Goal: Task Accomplishment & Management: Complete application form

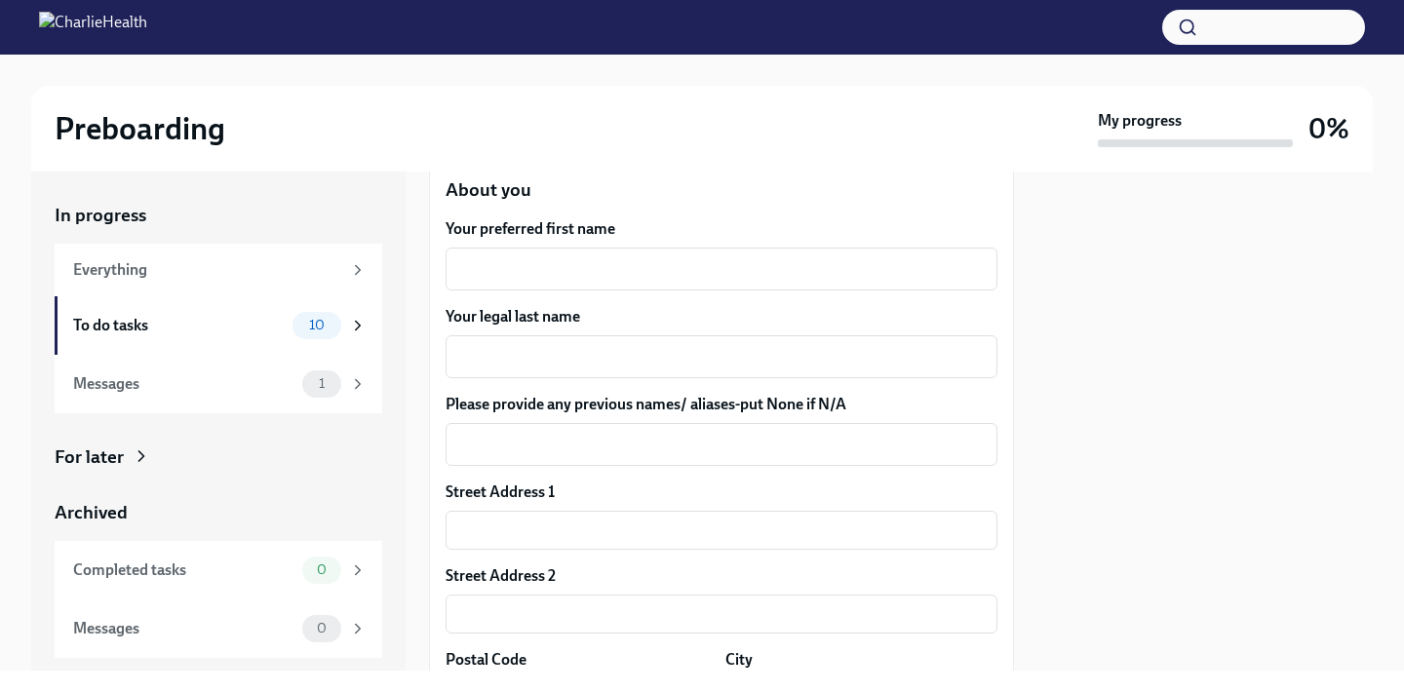
scroll to position [293, 0]
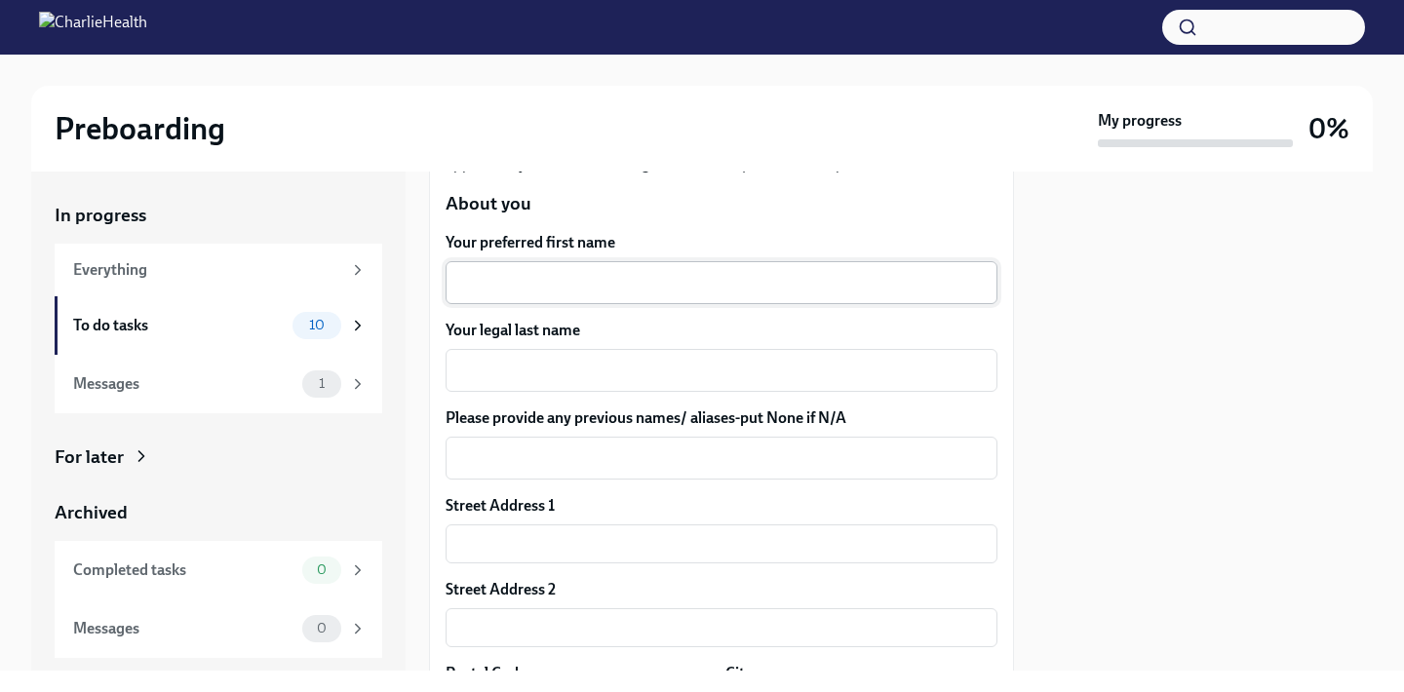
click at [599, 294] on textarea "Your preferred first name" at bounding box center [721, 282] width 528 height 23
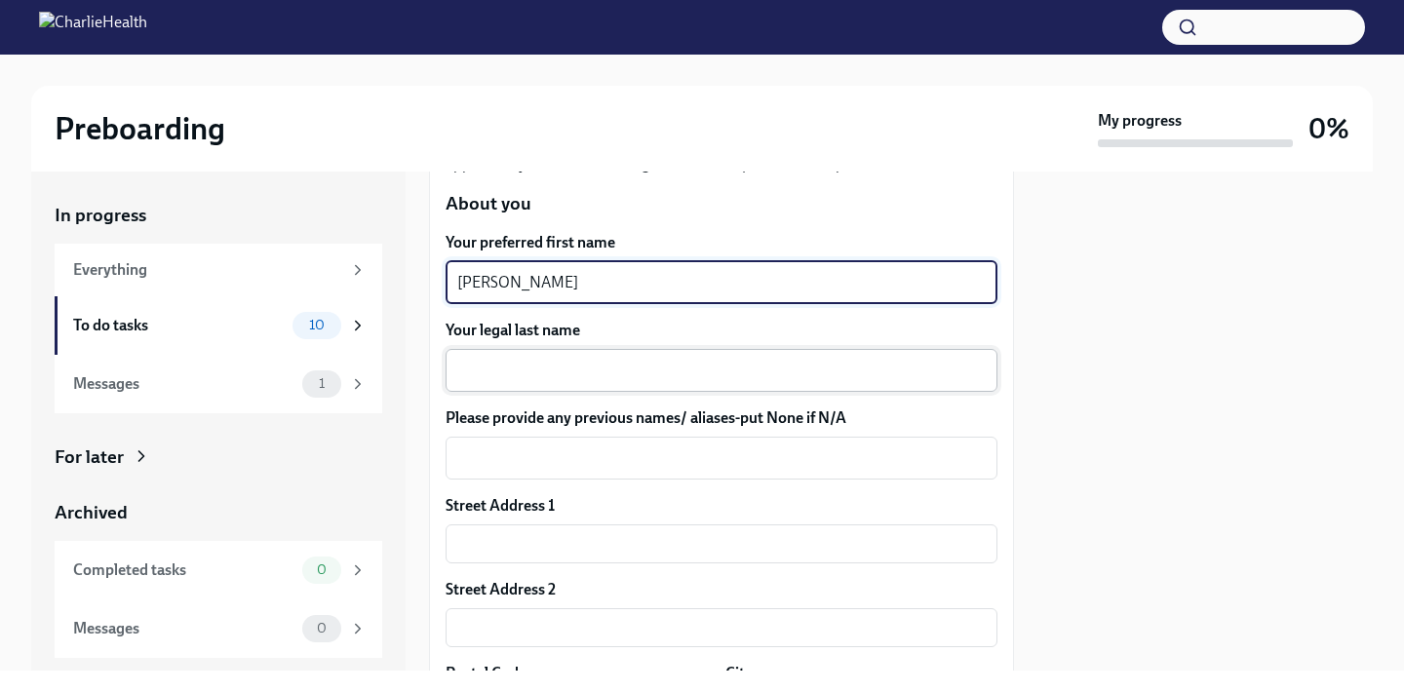
type textarea "[PERSON_NAME]"
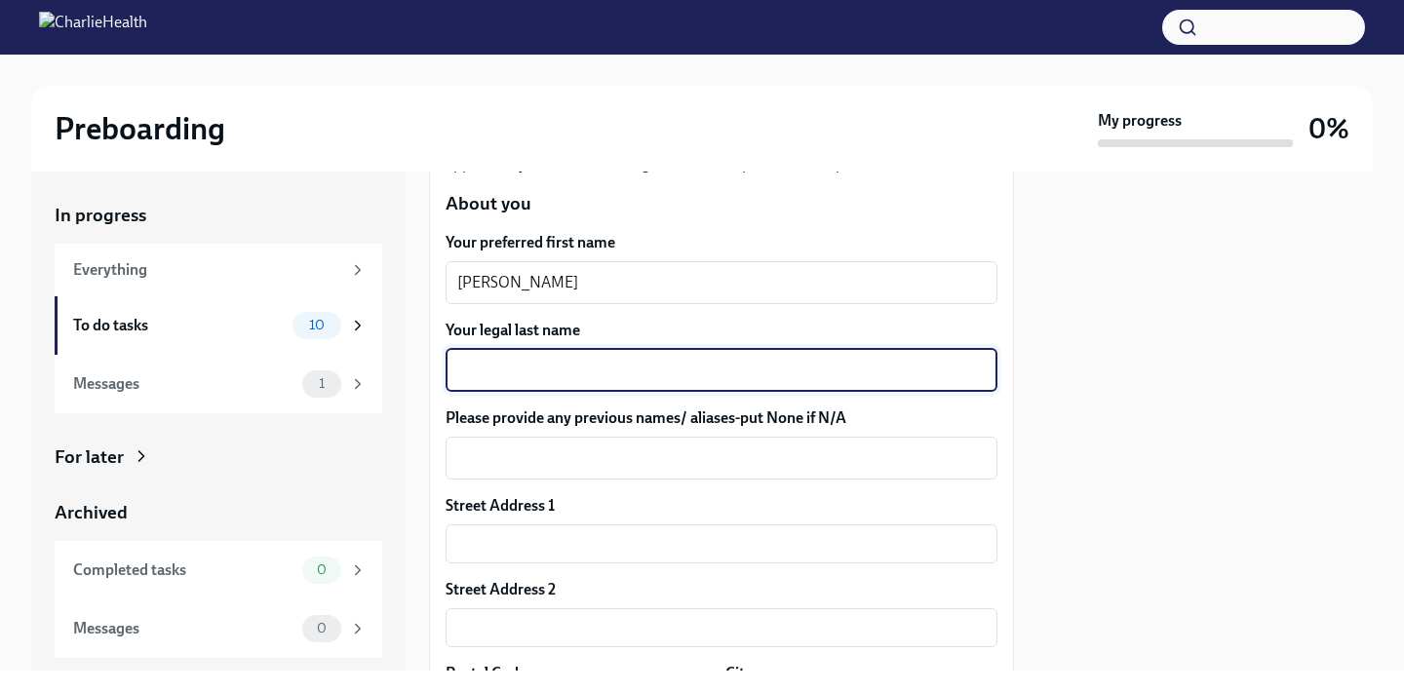
click at [643, 371] on textarea "Your legal last name" at bounding box center [721, 370] width 528 height 23
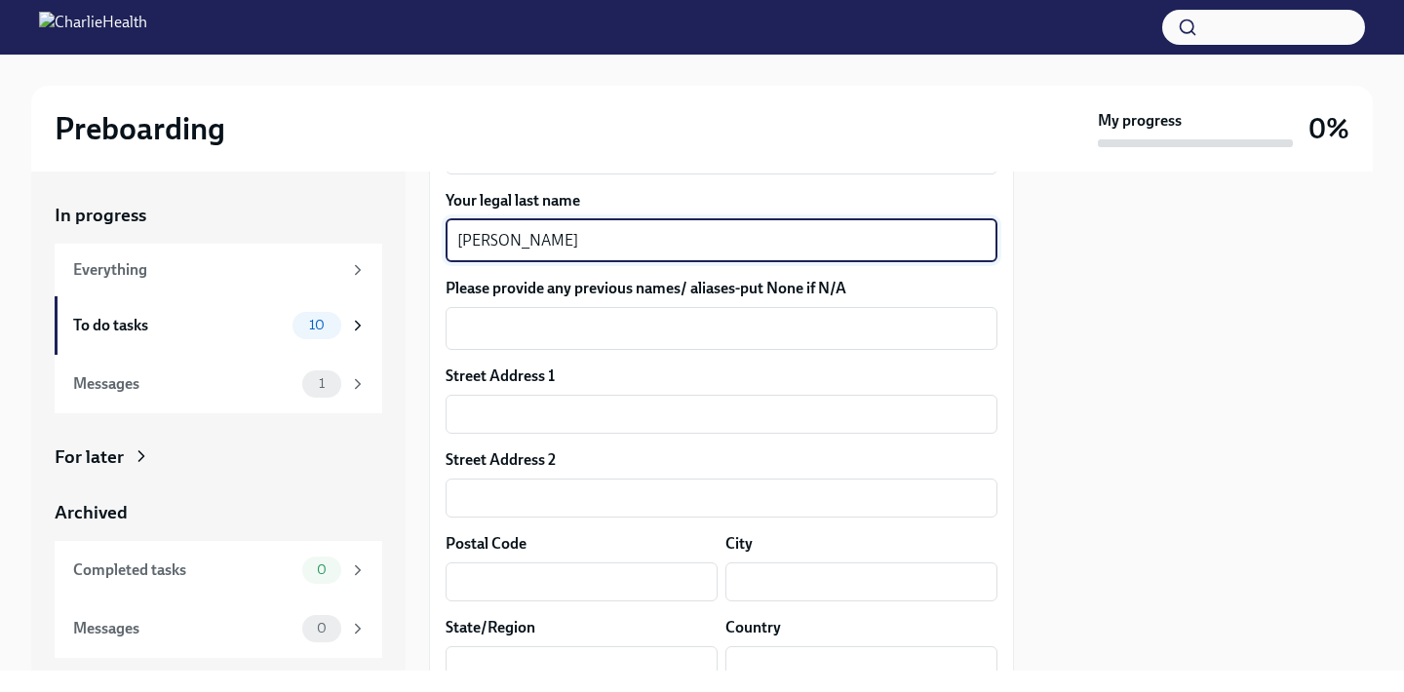
scroll to position [425, 0]
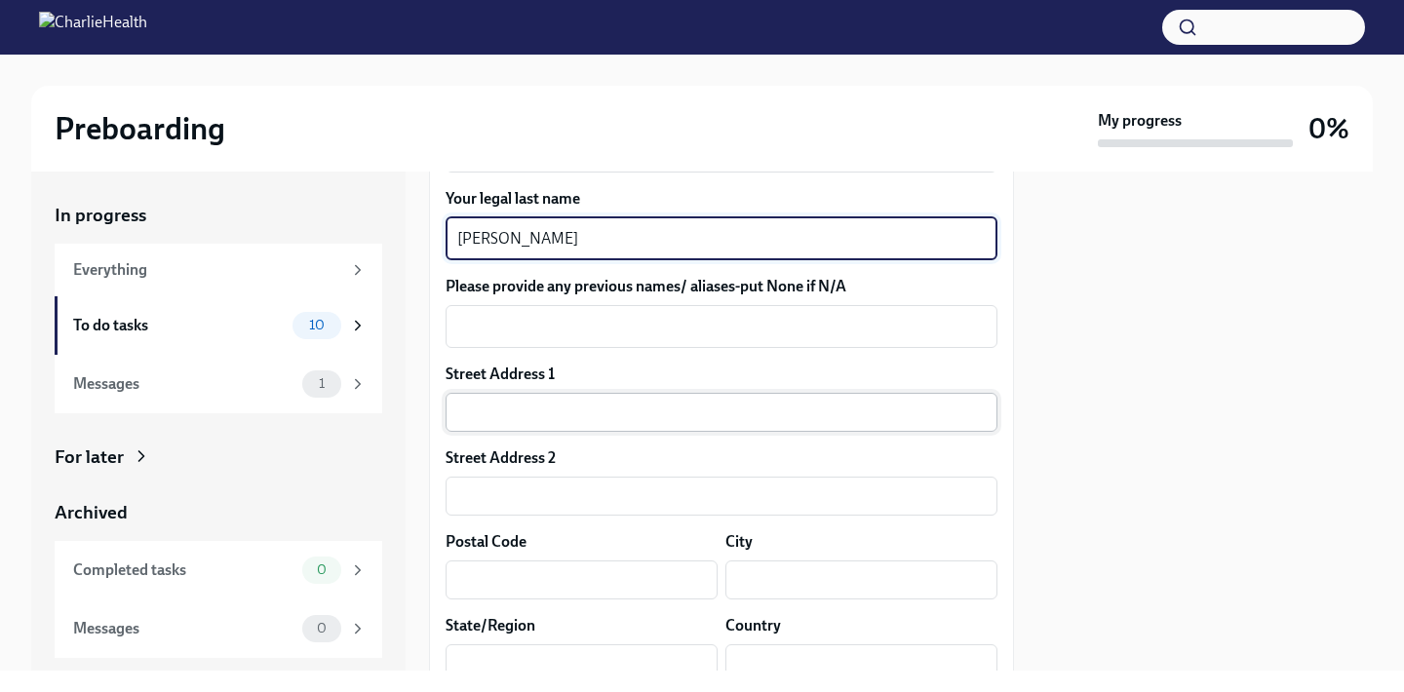
type textarea "[PERSON_NAME]"
click at [601, 422] on input "text" at bounding box center [722, 412] width 552 height 39
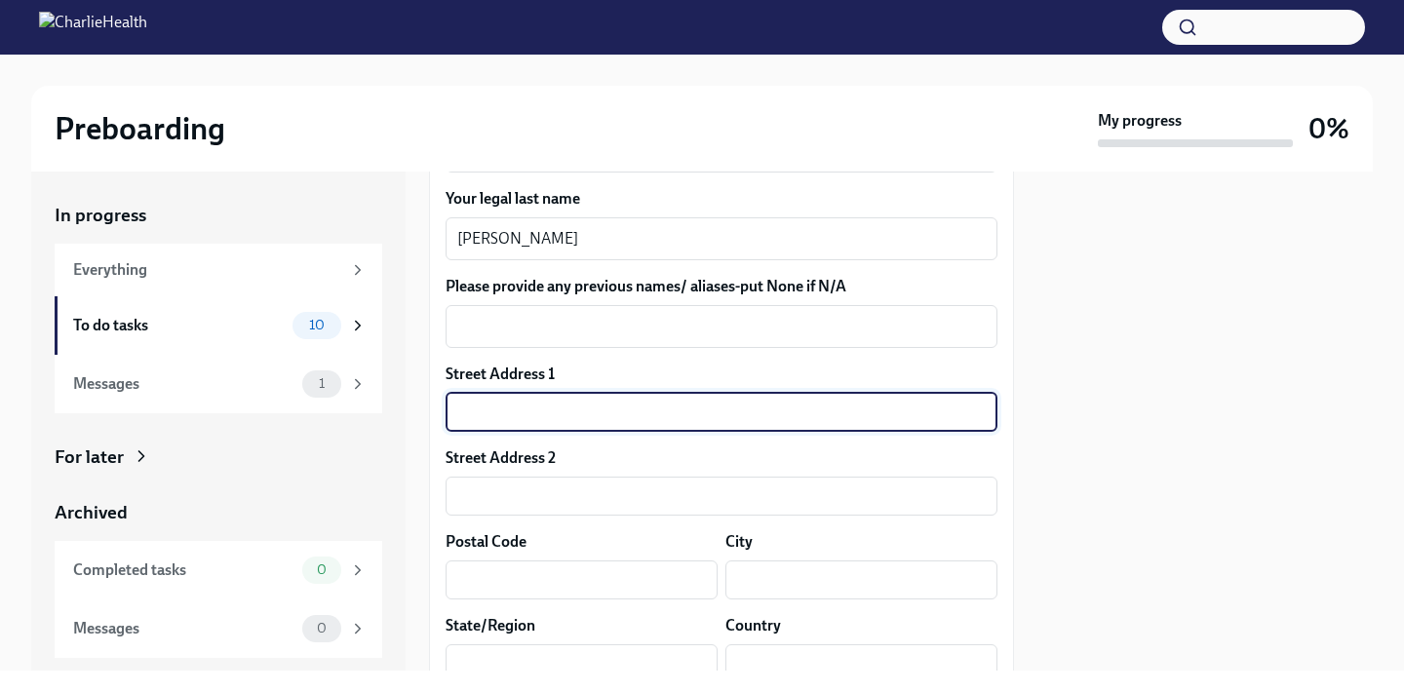
type input "[STREET_ADDRESS]"
type input "APT. 1"
type input "10014"
type input "[US_STATE]"
type input "NY"
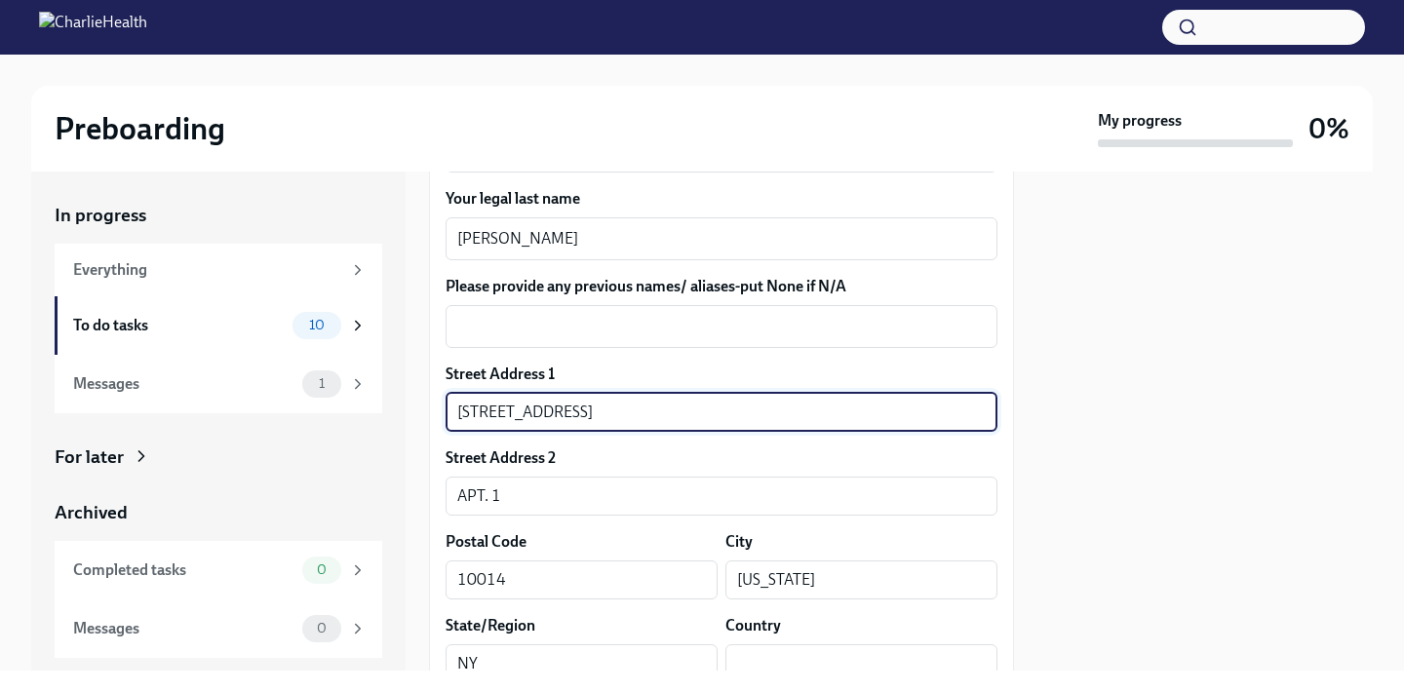
type input "US"
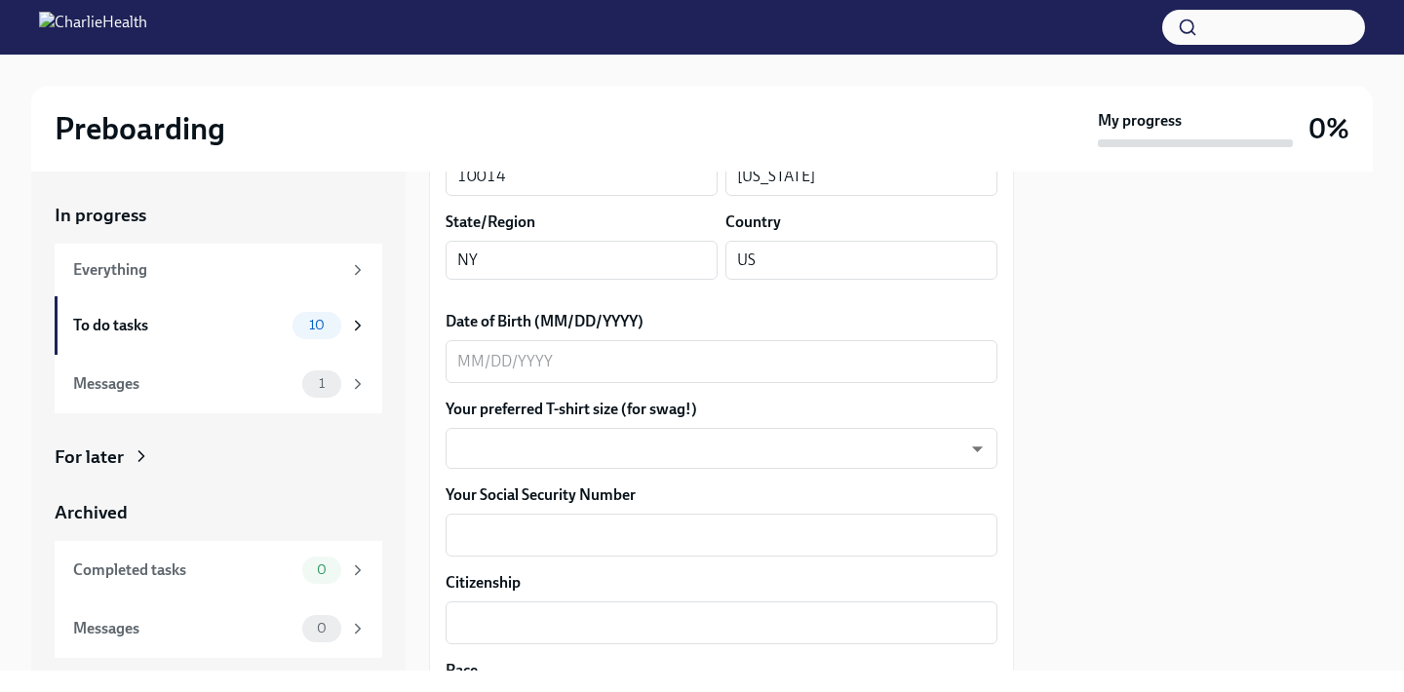
scroll to position [867, 0]
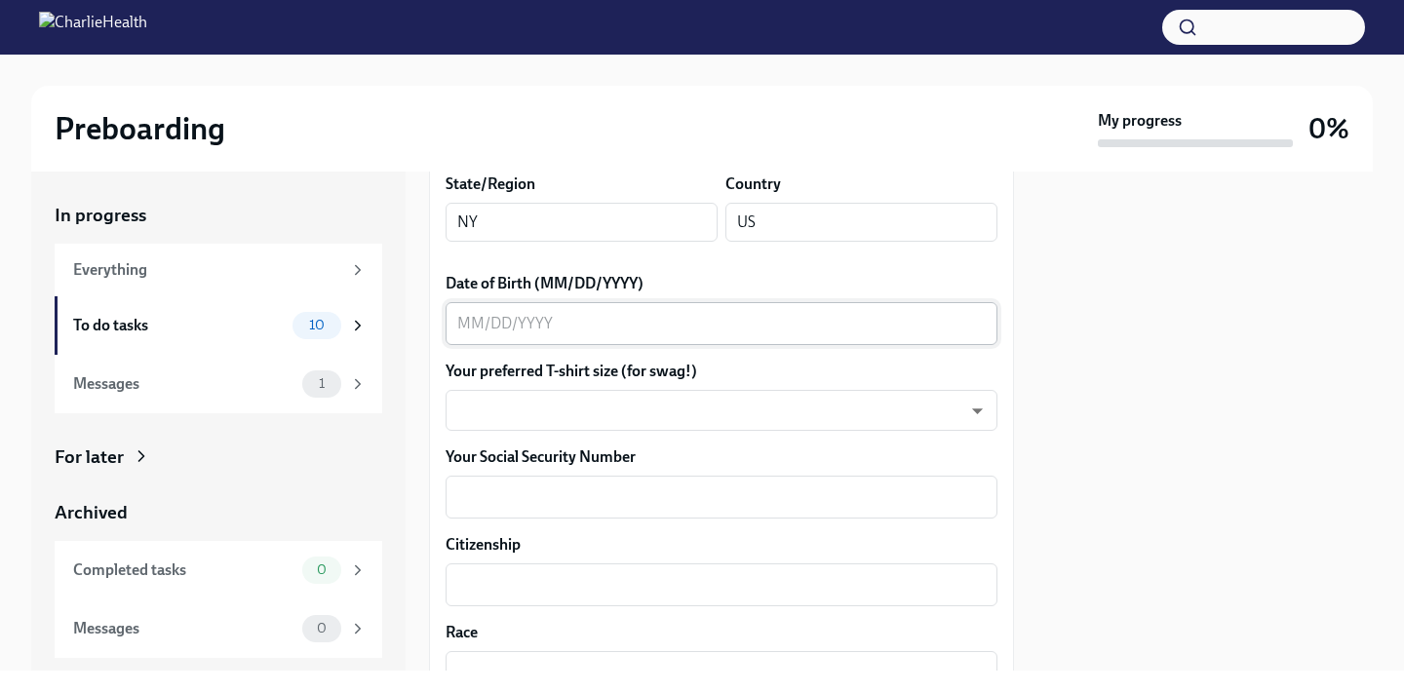
click at [576, 319] on textarea "Date of Birth (MM/DD/YYYY)" at bounding box center [721, 323] width 528 height 23
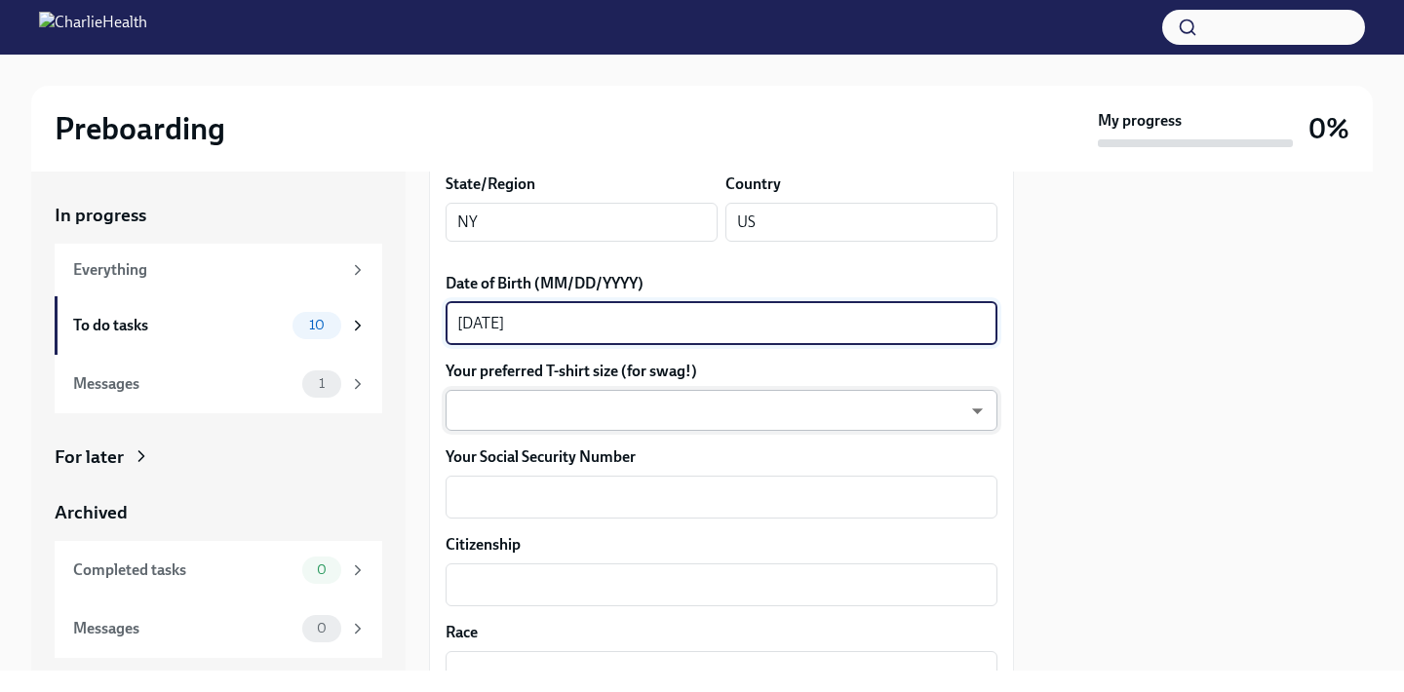
type textarea "[DATE]"
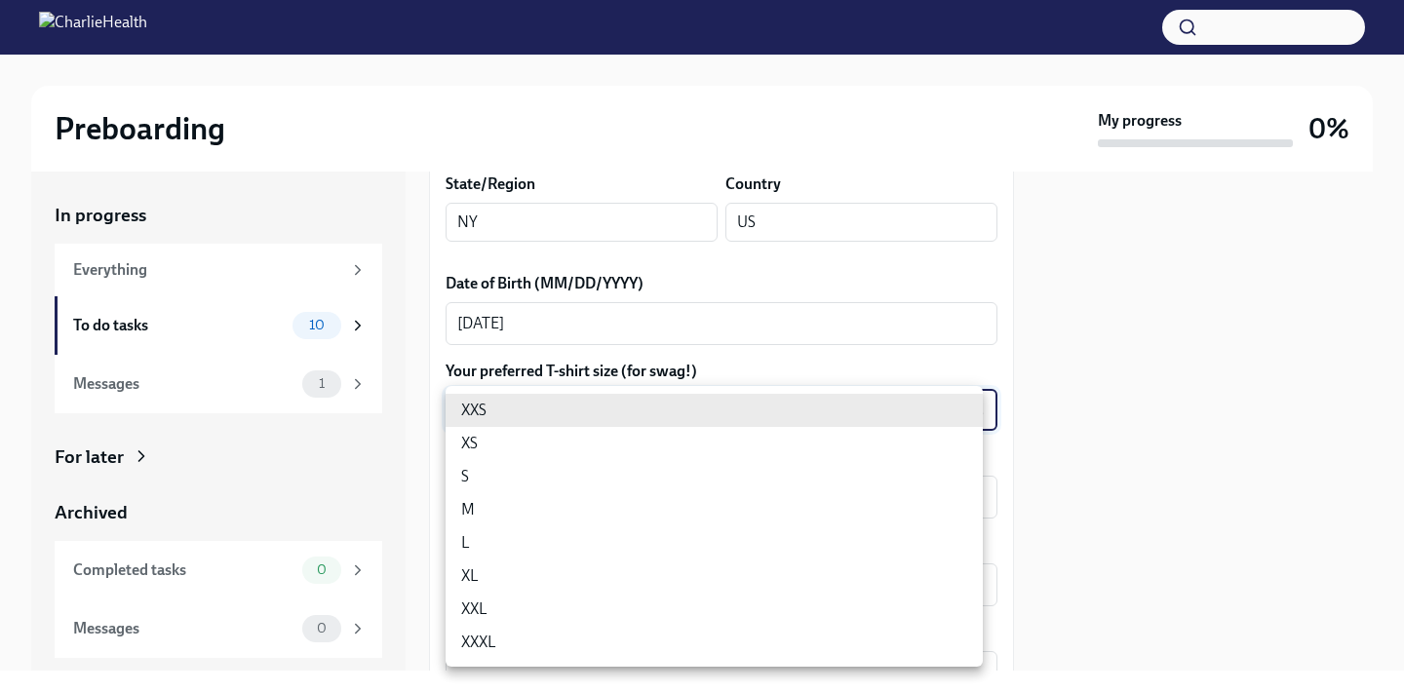
click at [533, 415] on body "Preboarding My progress 0% In progress Everything To do tasks 10 Messages 1 For…" at bounding box center [702, 346] width 1404 height 692
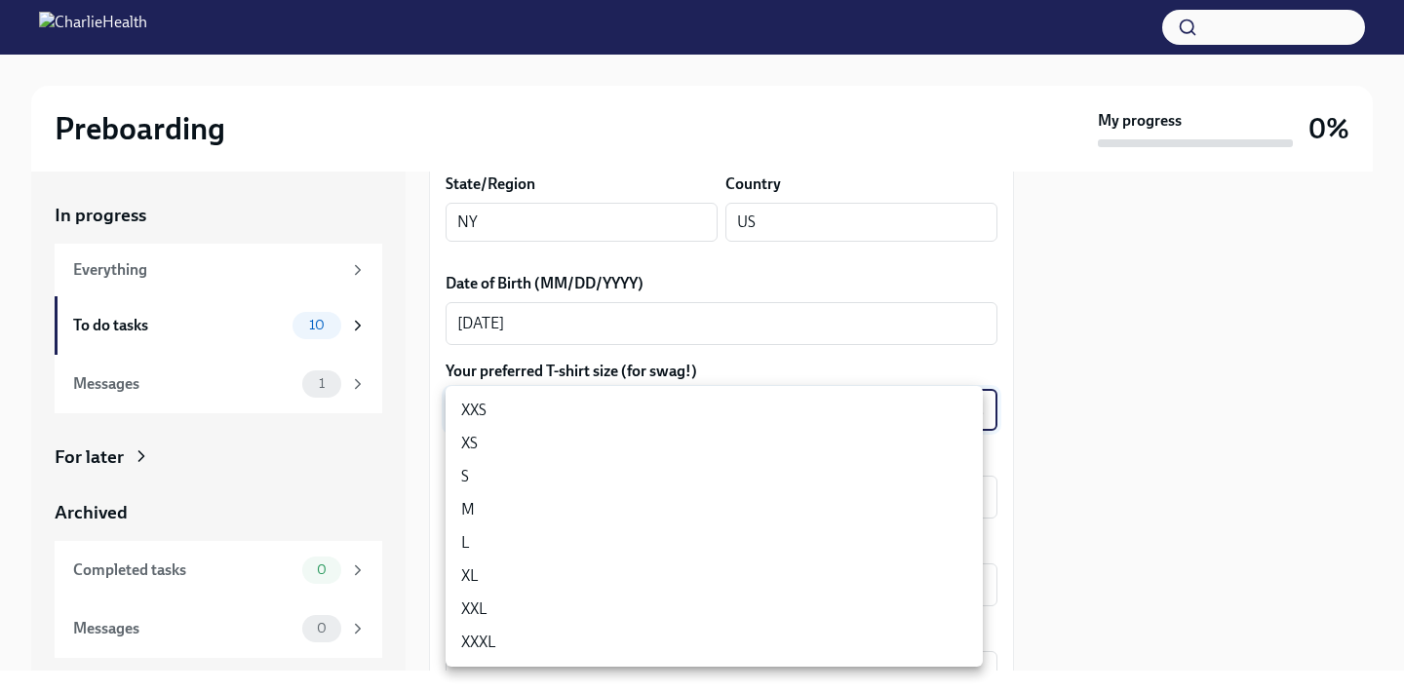
click at [506, 542] on li "L" at bounding box center [714, 542] width 537 height 33
type input "LvpEGRrq8"
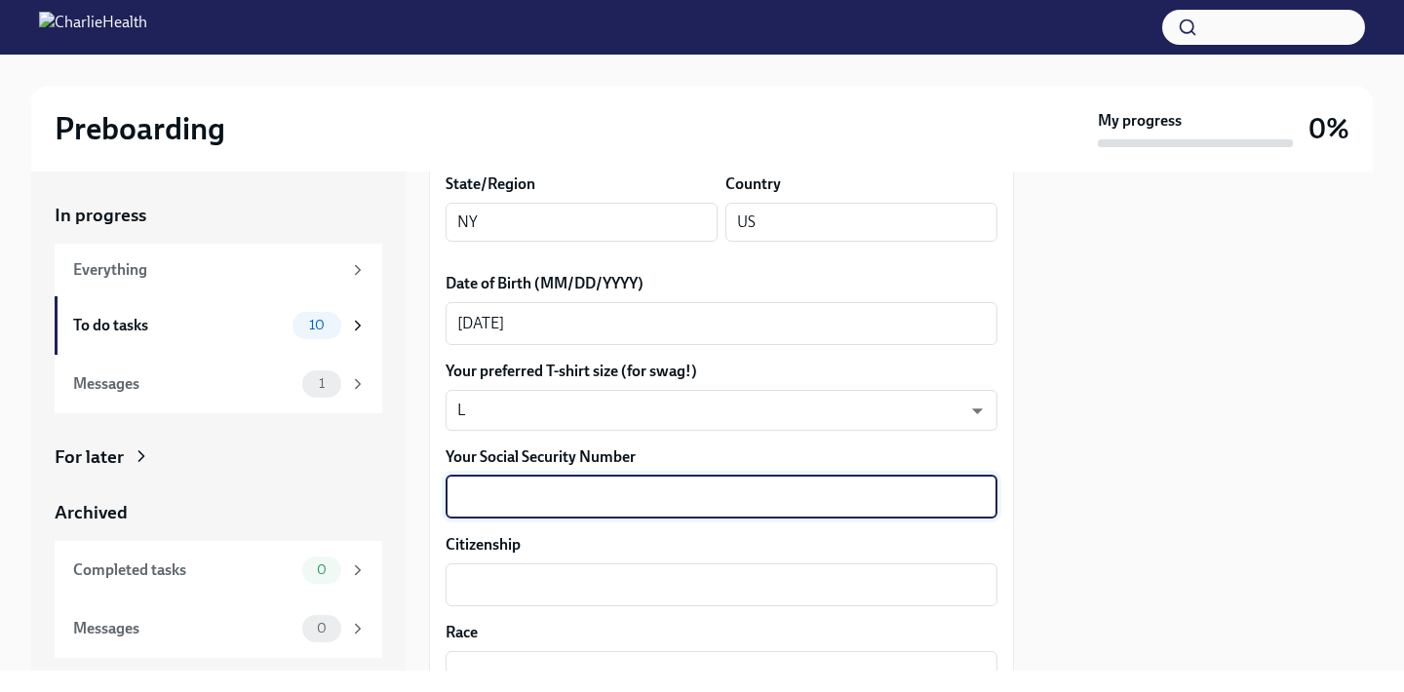
click at [556, 494] on textarea "Your Social Security Number" at bounding box center [721, 497] width 528 height 23
type textarea "624251370"
click at [707, 589] on textarea "Citizenship" at bounding box center [721, 584] width 528 height 23
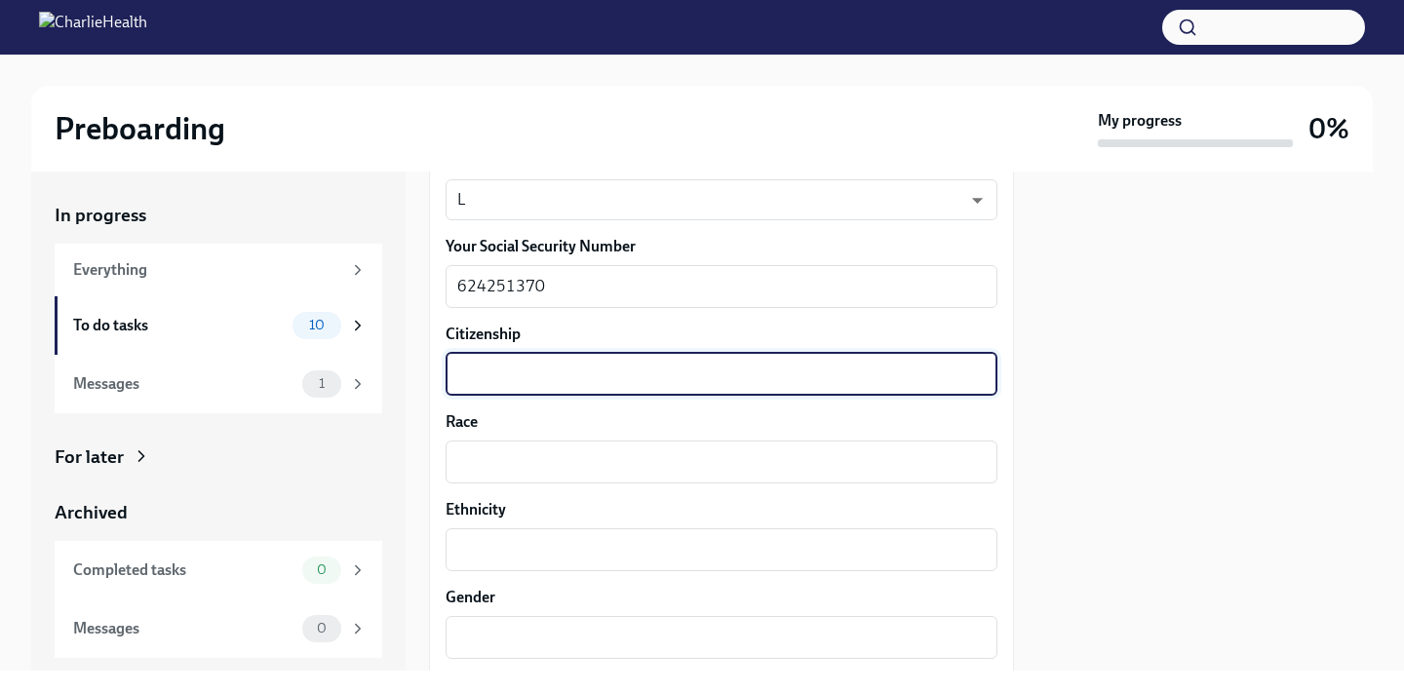
scroll to position [1083, 0]
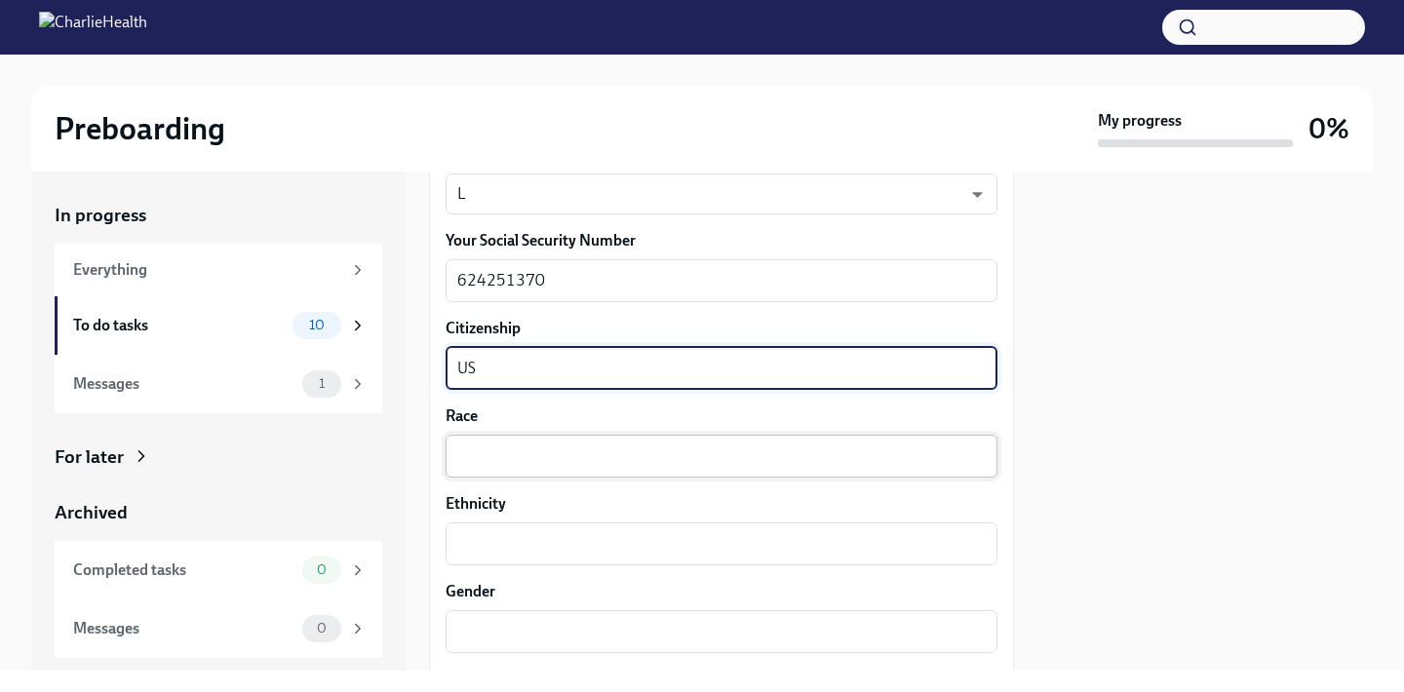
type textarea "US"
click at [619, 462] on textarea "Race" at bounding box center [721, 456] width 528 height 23
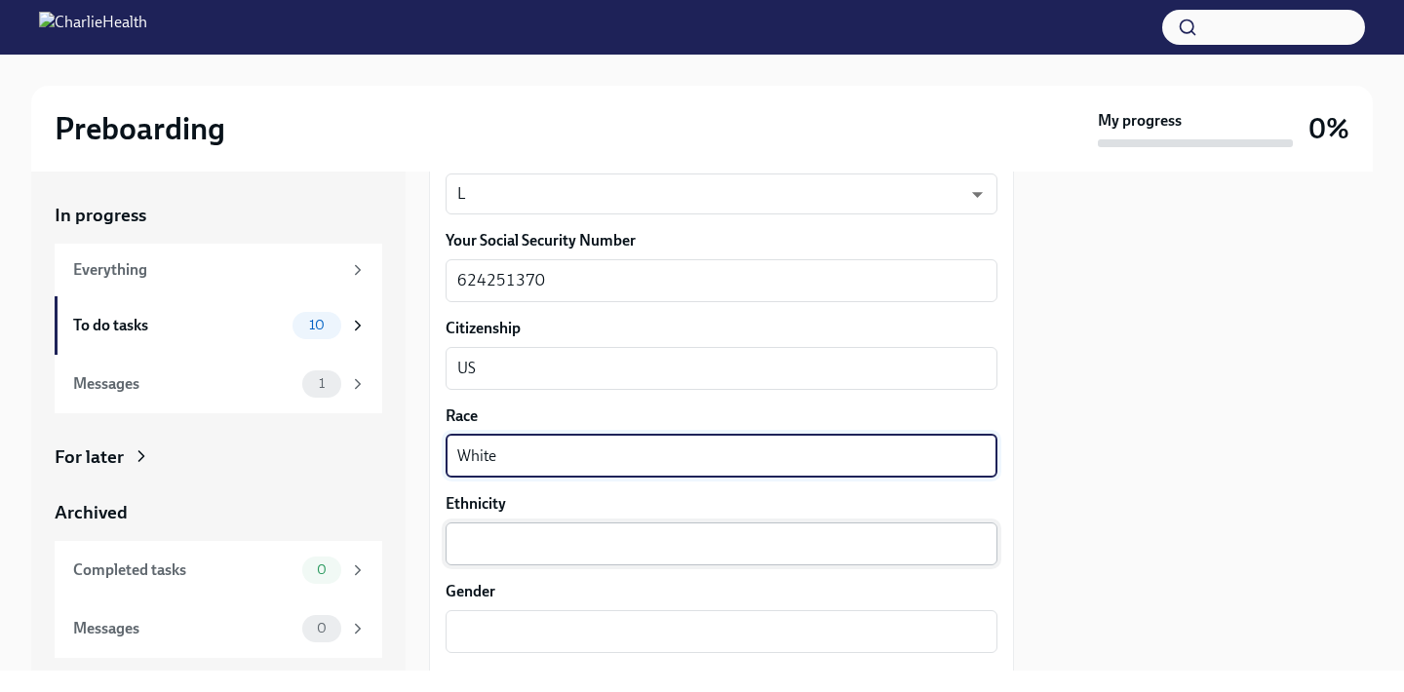
type textarea "White"
click at [576, 530] on div "x ​" at bounding box center [722, 544] width 552 height 43
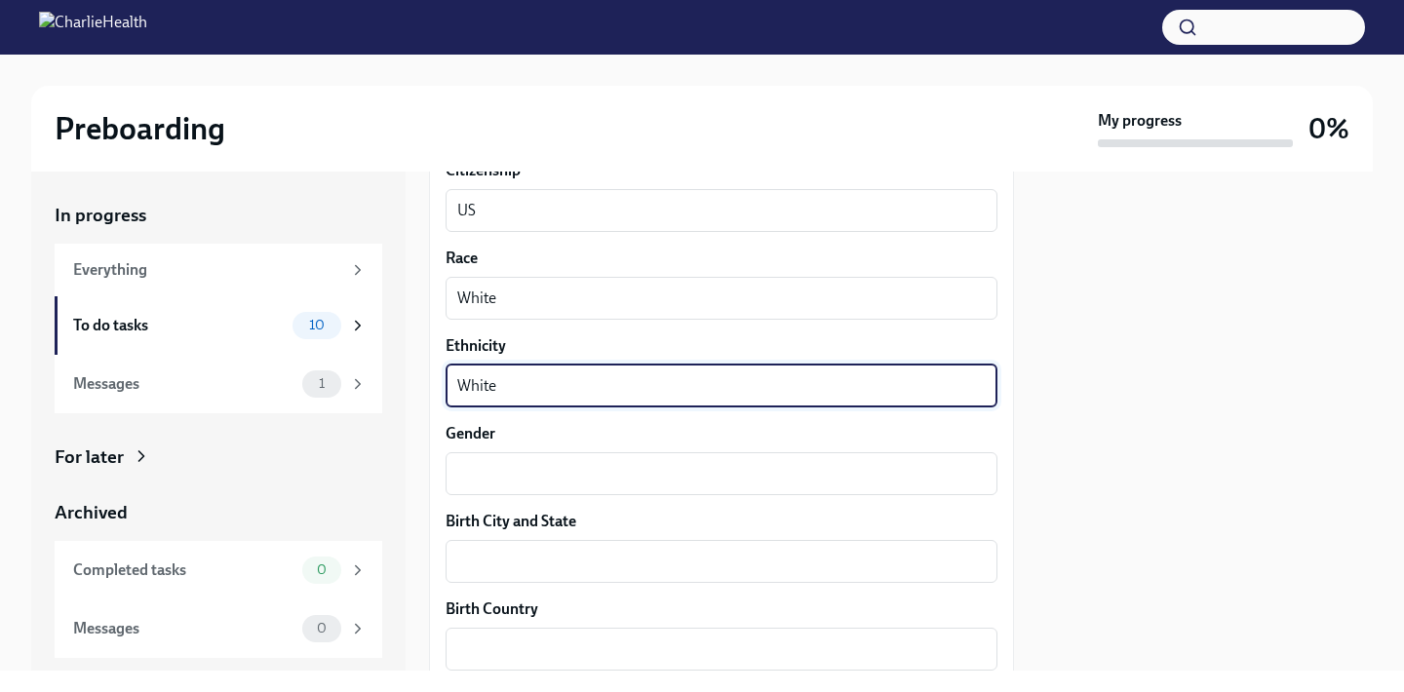
scroll to position [1258, 0]
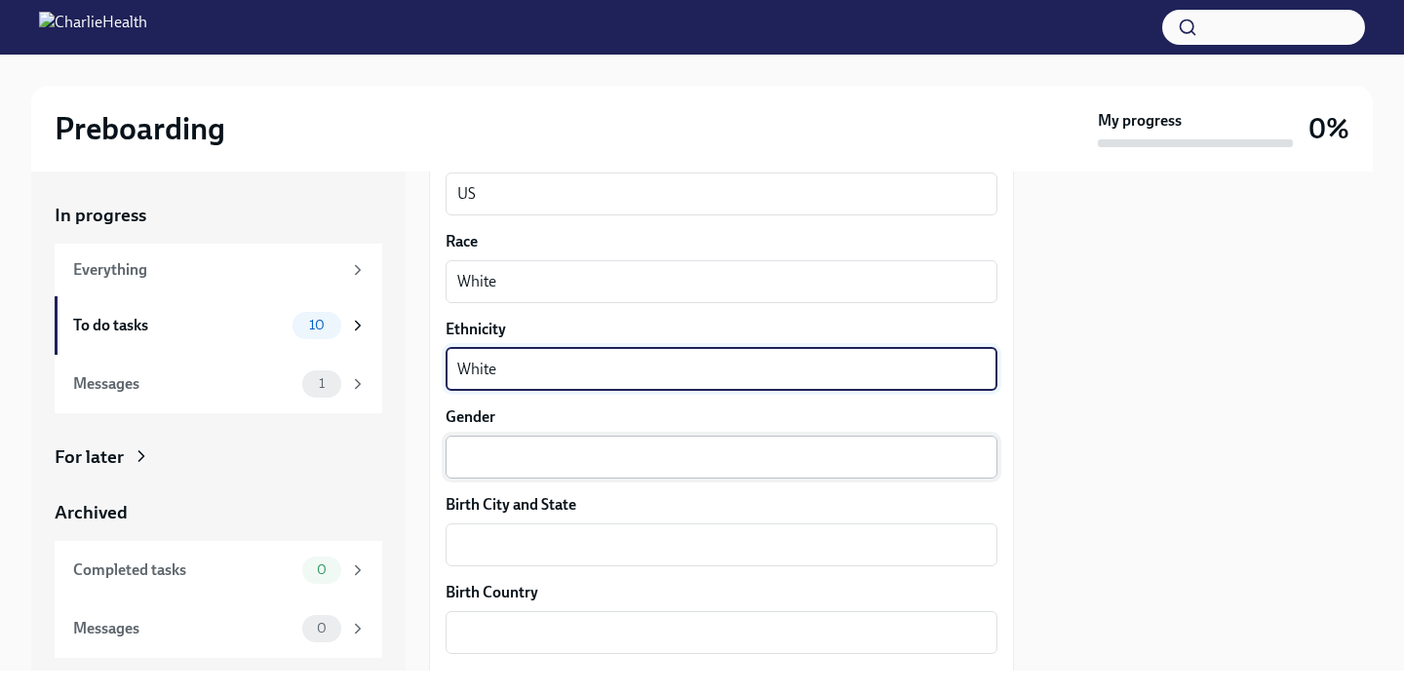
type textarea "White"
click at [536, 454] on textarea "Gender" at bounding box center [721, 457] width 528 height 23
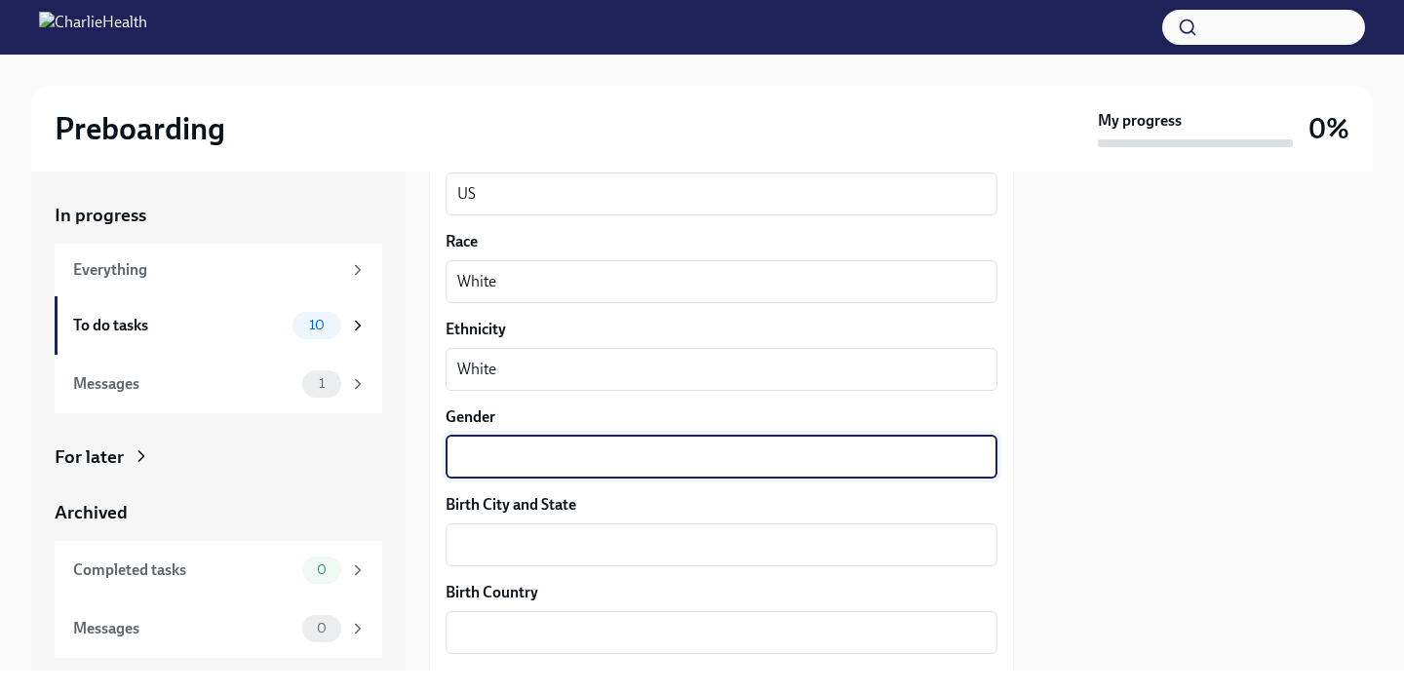
type textarea "D"
type textarea "[DEMOGRAPHIC_DATA]"
click at [517, 554] on textarea "Birth City and State" at bounding box center [721, 544] width 528 height 23
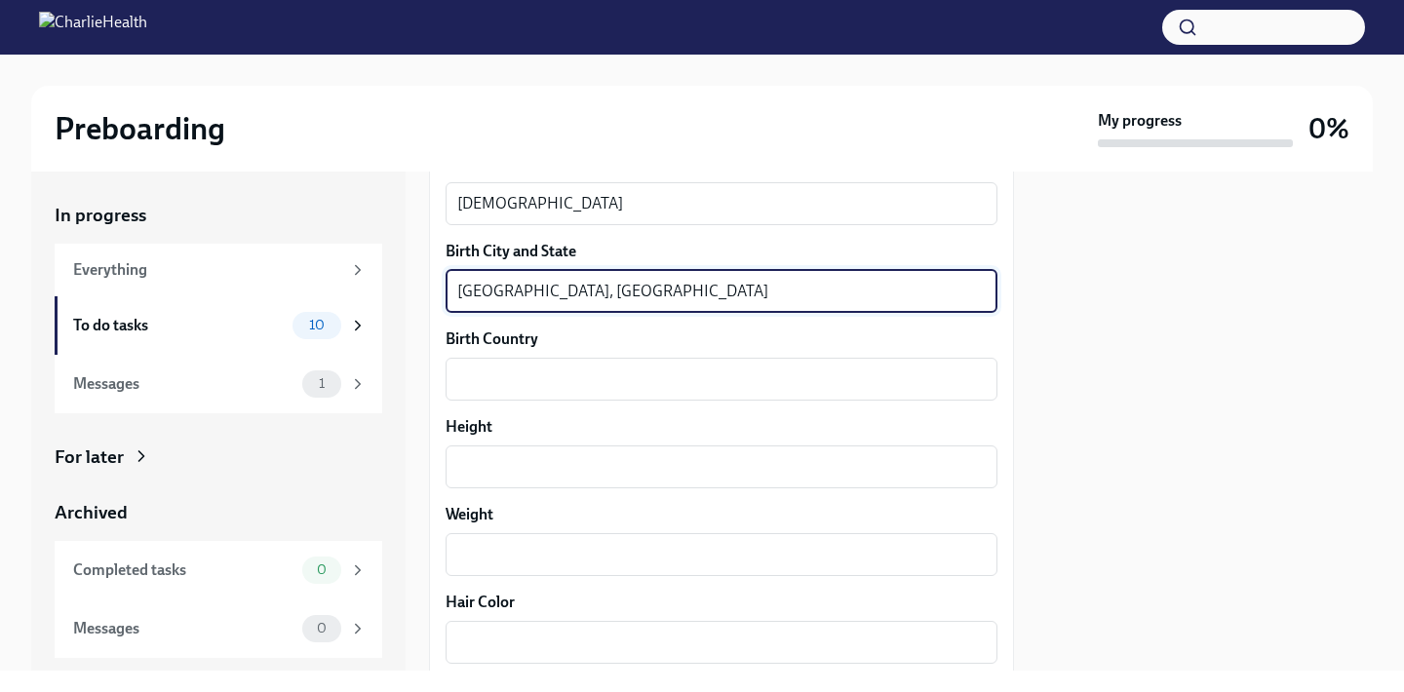
scroll to position [1522, 0]
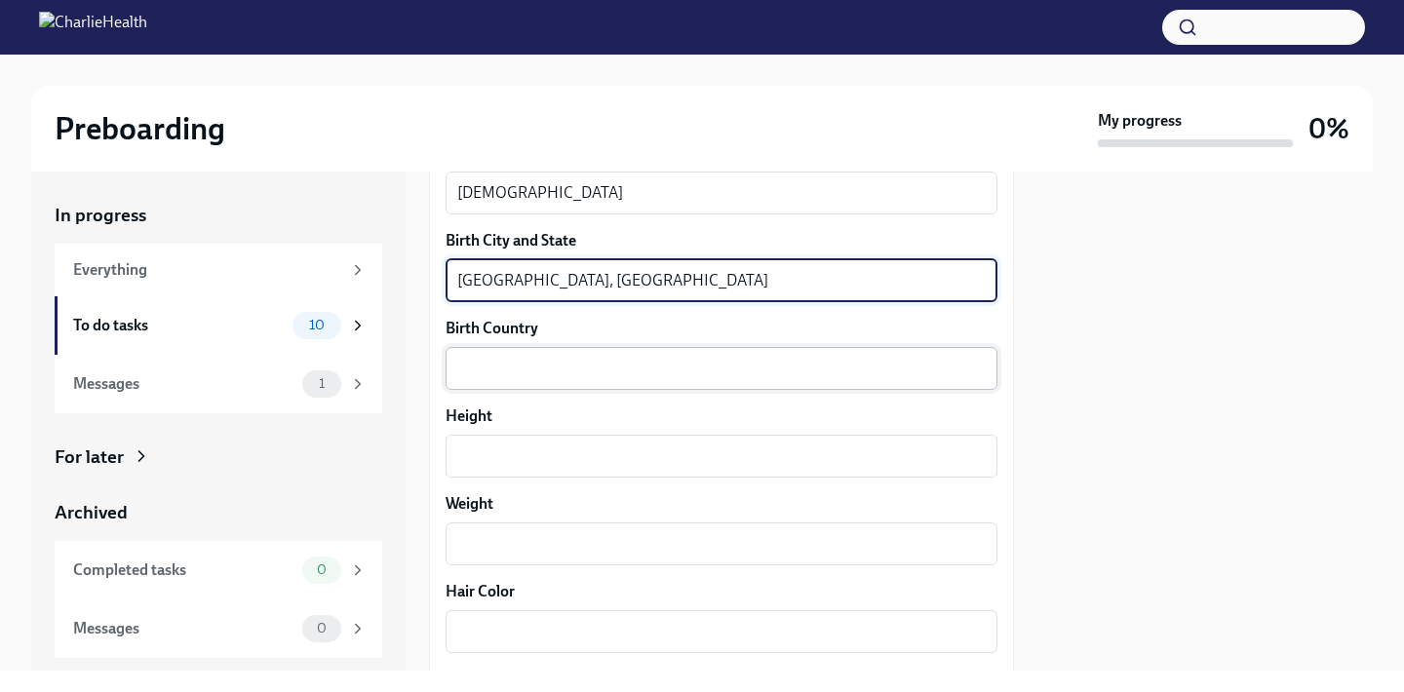
type textarea "[GEOGRAPHIC_DATA], [GEOGRAPHIC_DATA]"
click at [538, 382] on div "x ​" at bounding box center [722, 368] width 552 height 43
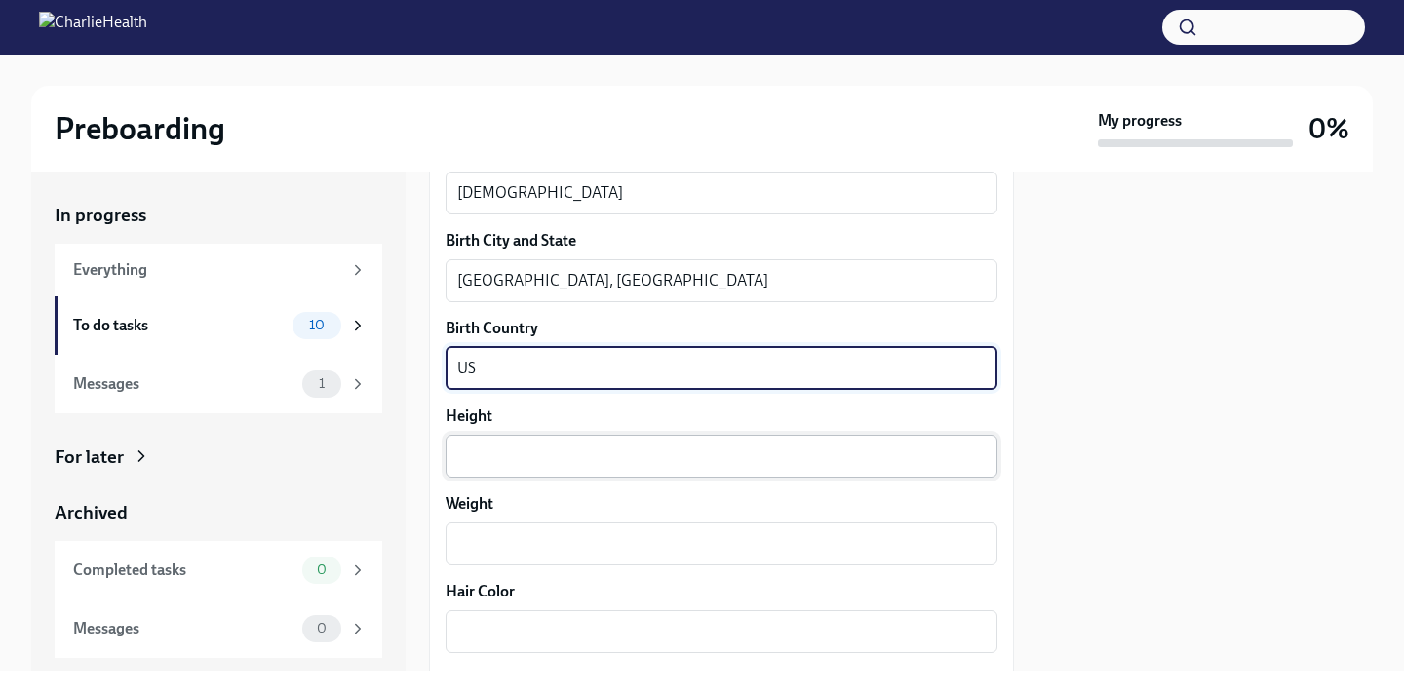
type textarea "US"
click at [553, 464] on textarea "Height" at bounding box center [721, 456] width 528 height 23
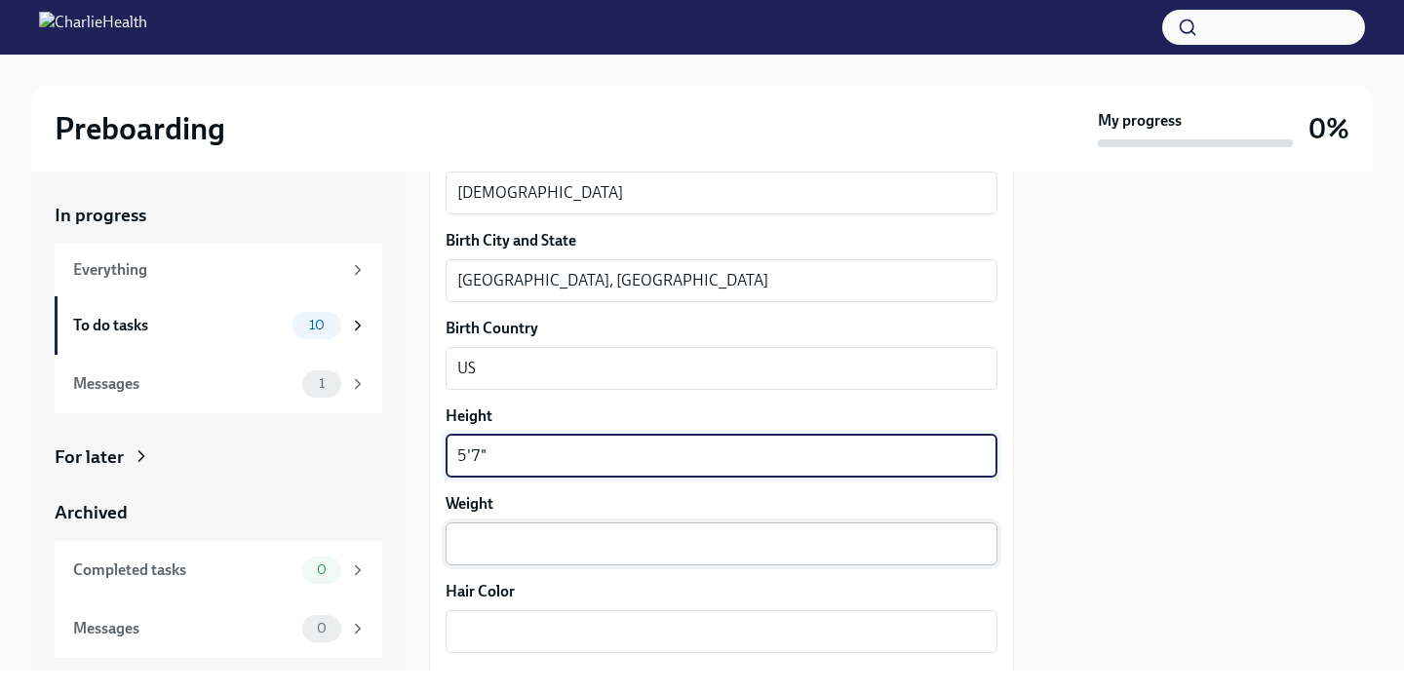
type textarea "5'7""
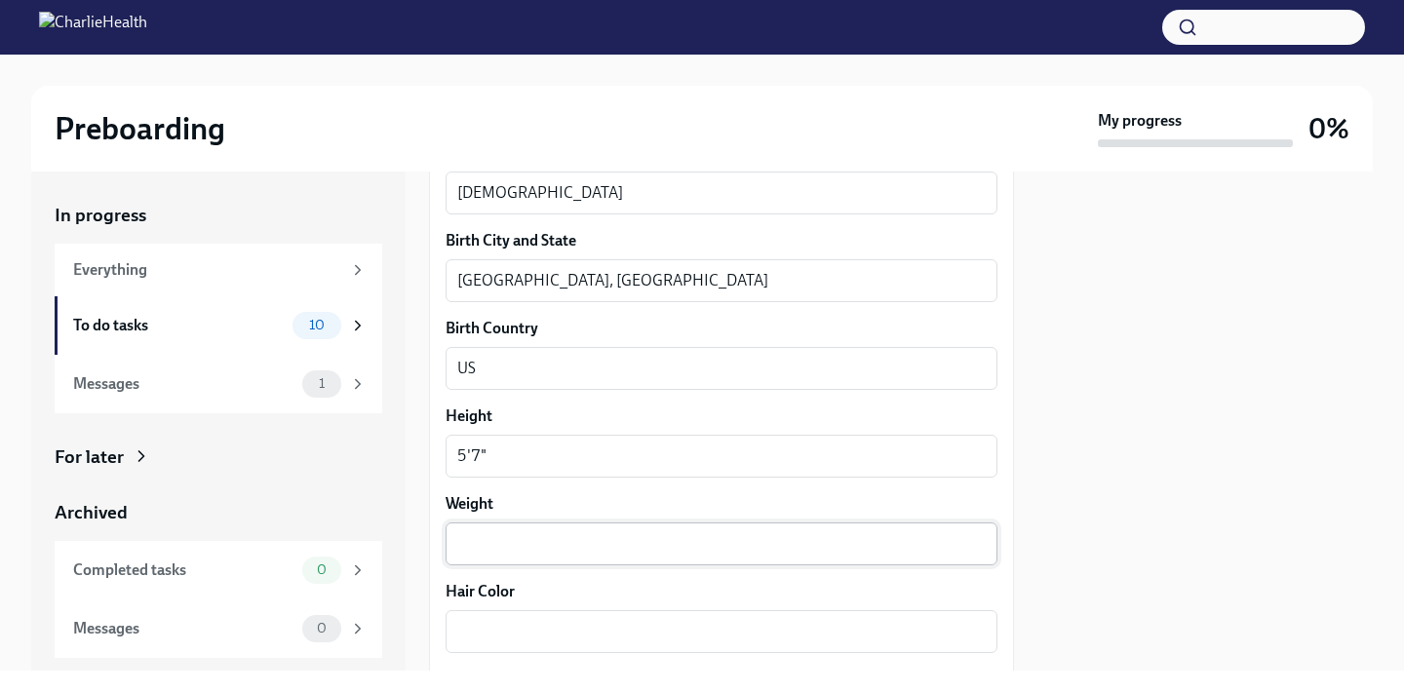
click at [538, 562] on div "x ​" at bounding box center [722, 544] width 552 height 43
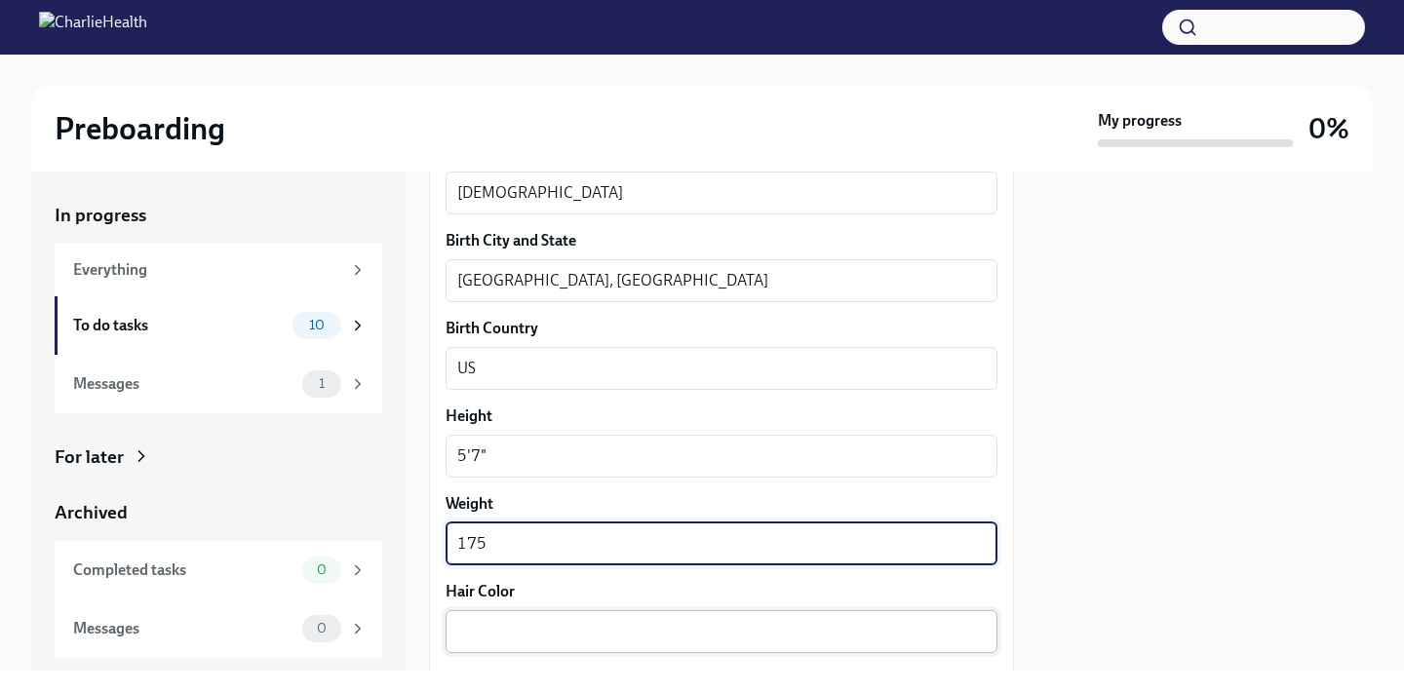
type textarea "175"
click at [561, 643] on textarea "Hair Color" at bounding box center [721, 631] width 528 height 23
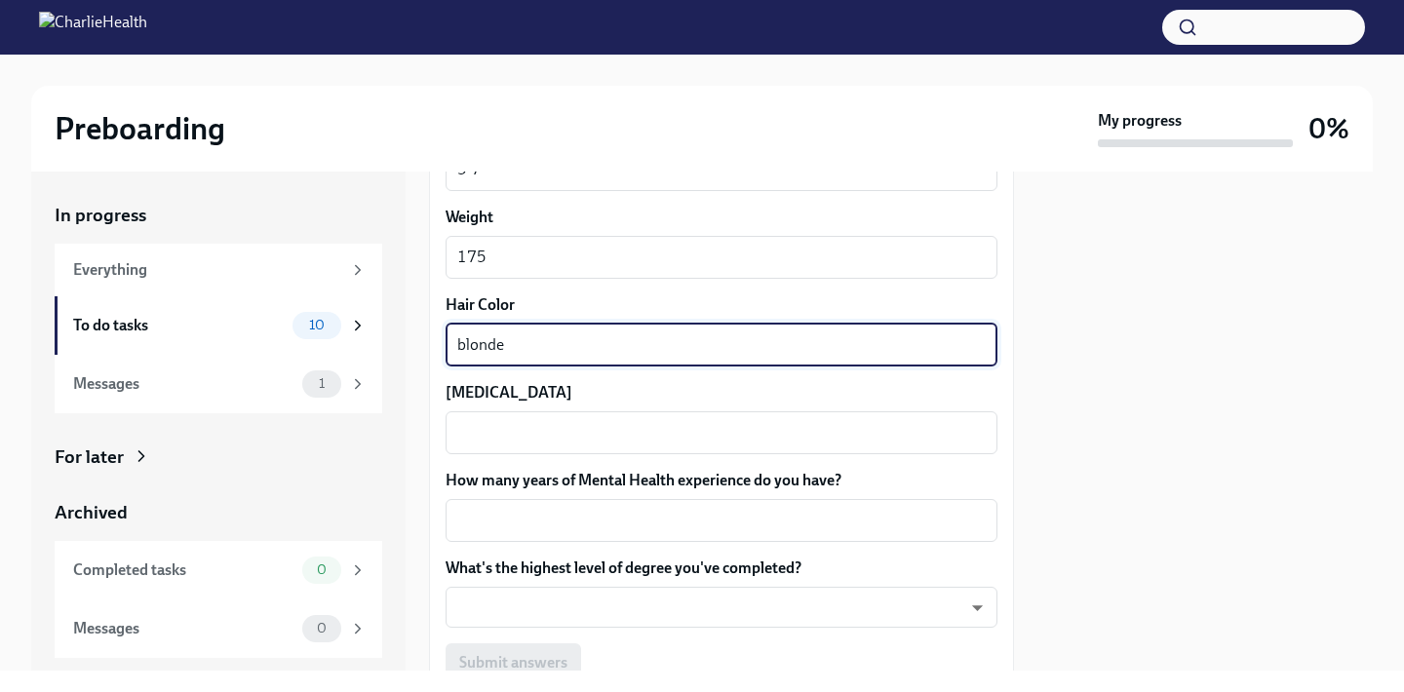
scroll to position [1962, 0]
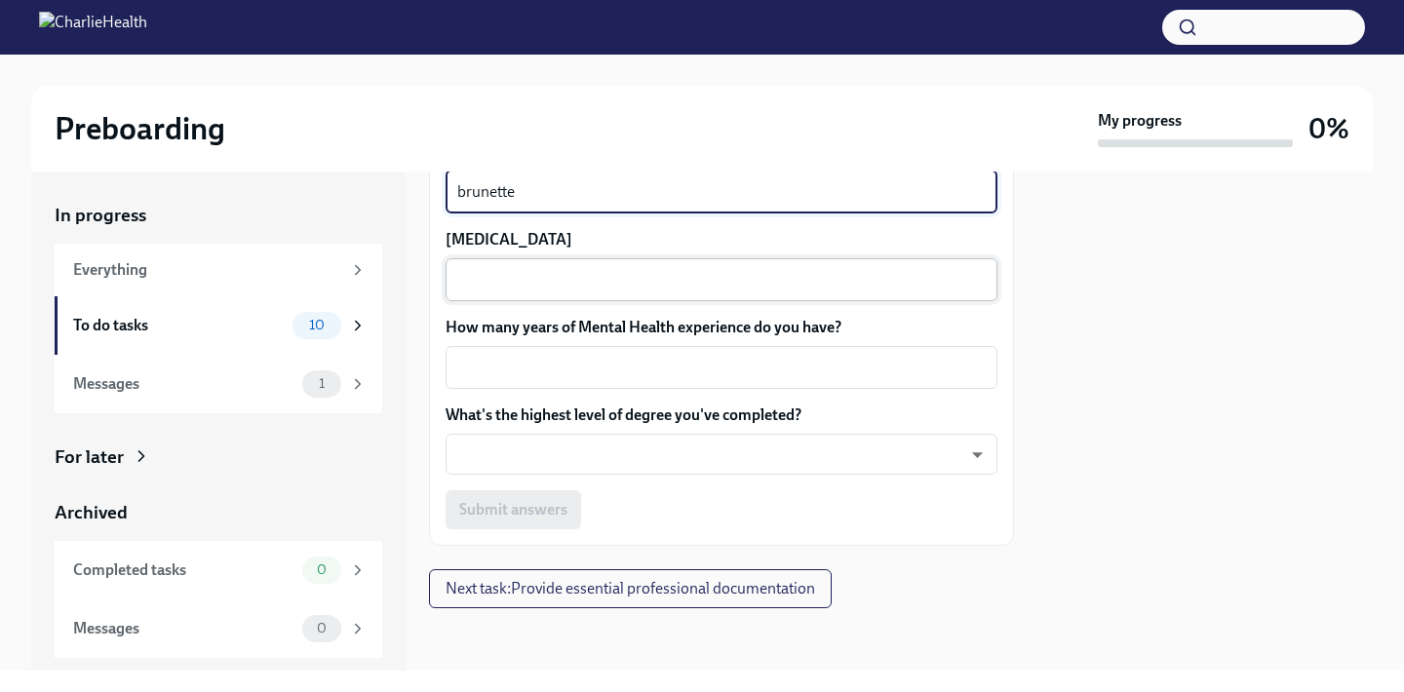
type textarea "brunette"
click at [559, 293] on div "x ​" at bounding box center [722, 279] width 552 height 43
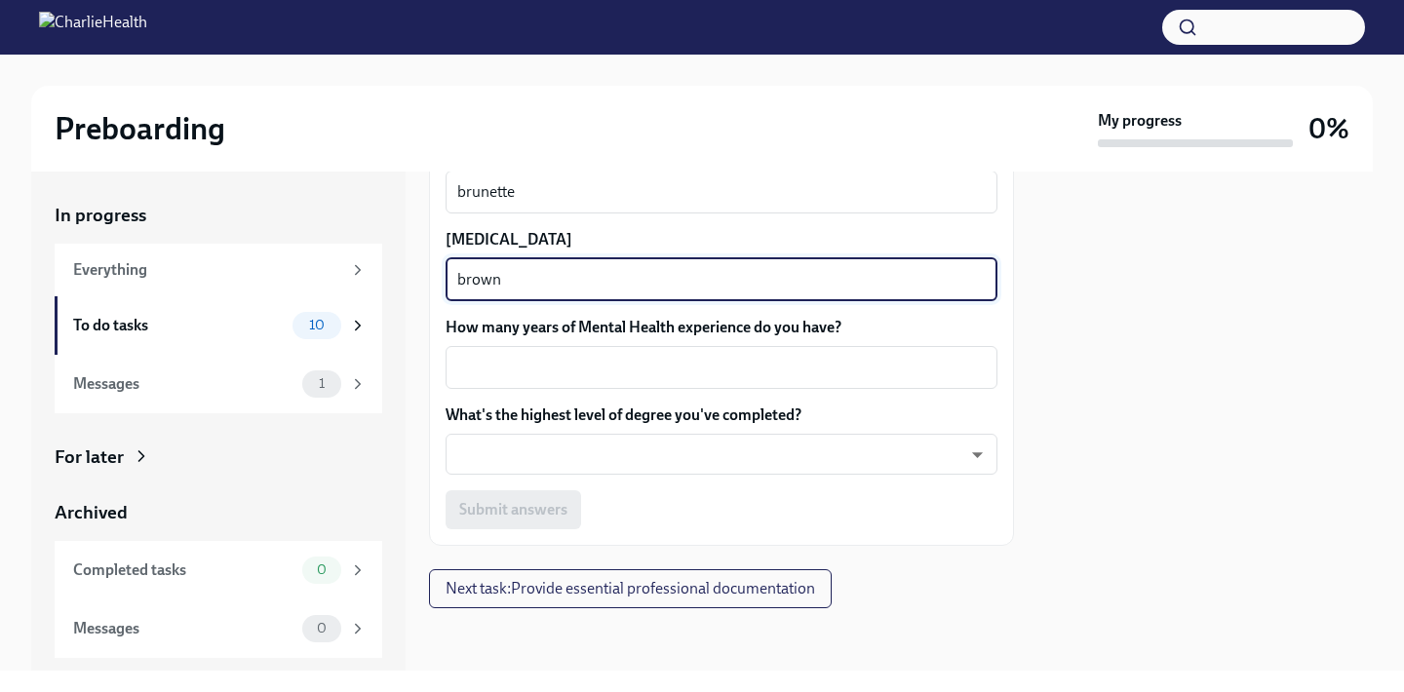
scroll to position [1879, 0]
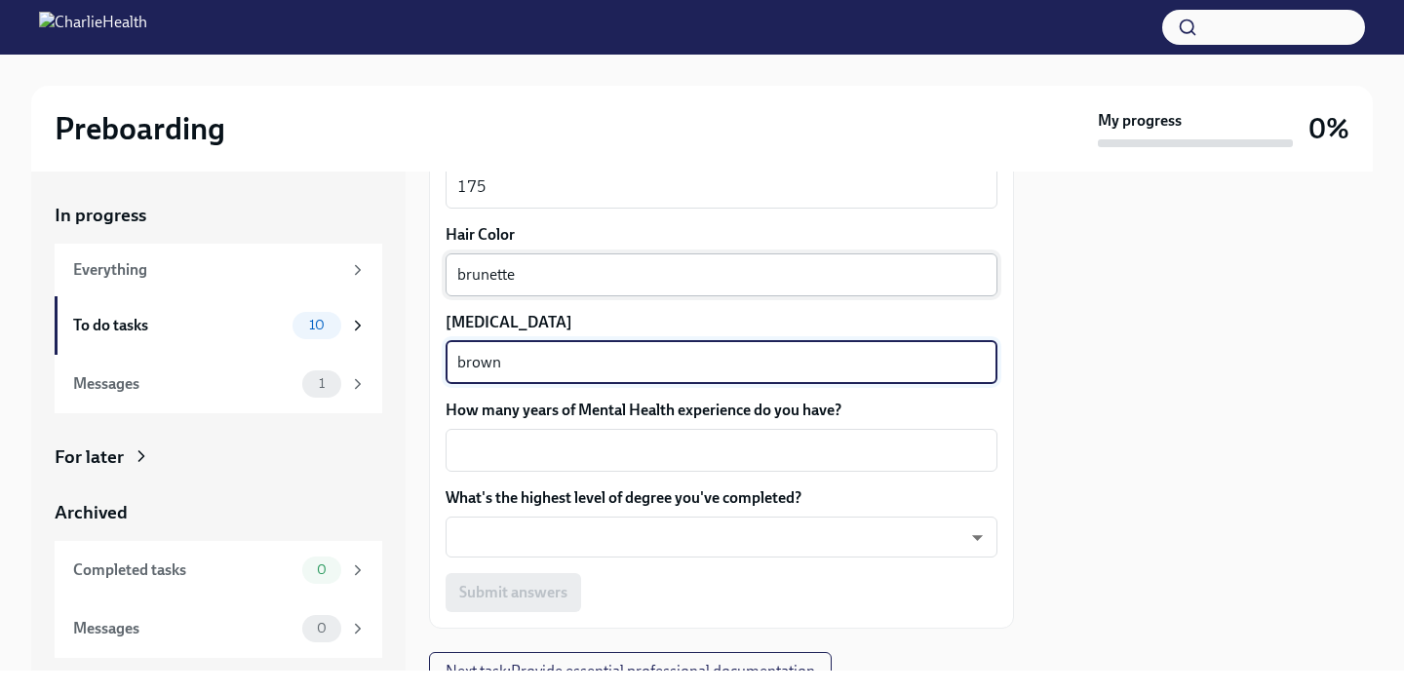
type textarea "brown"
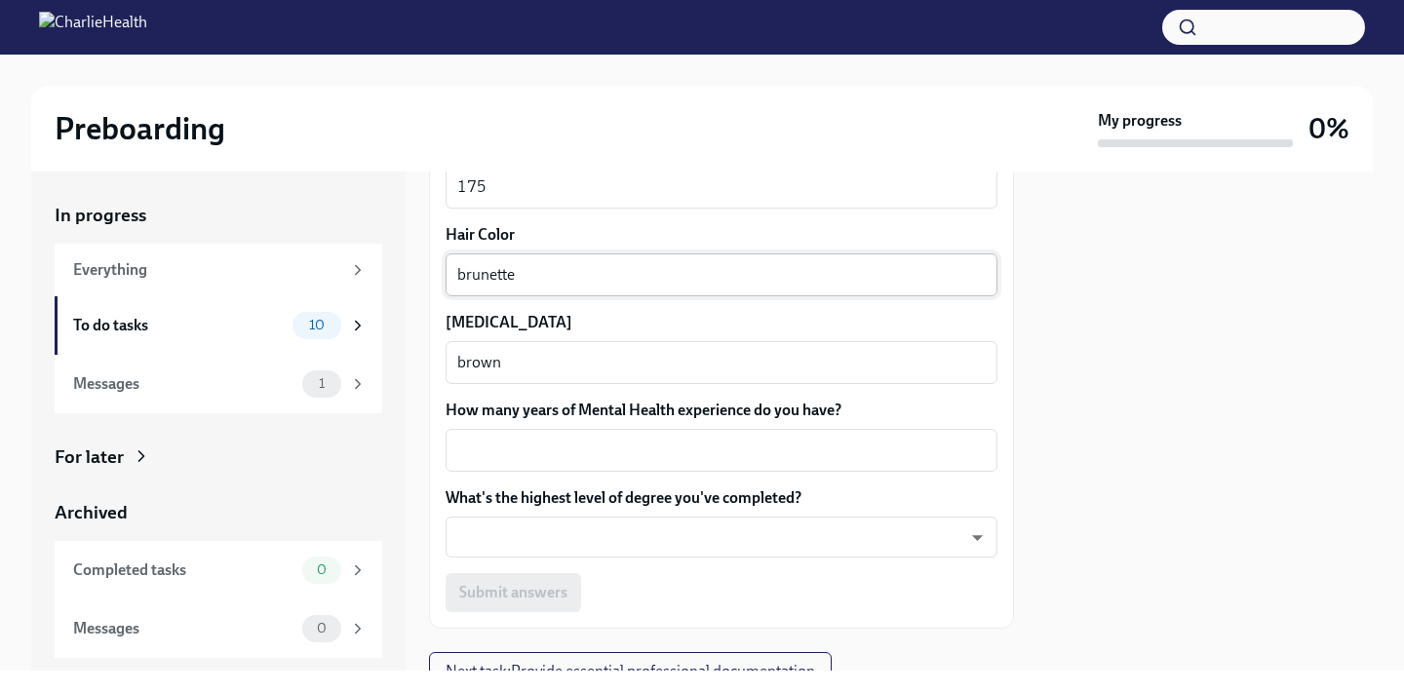
click at [573, 287] on div "brunette x ​" at bounding box center [722, 274] width 552 height 43
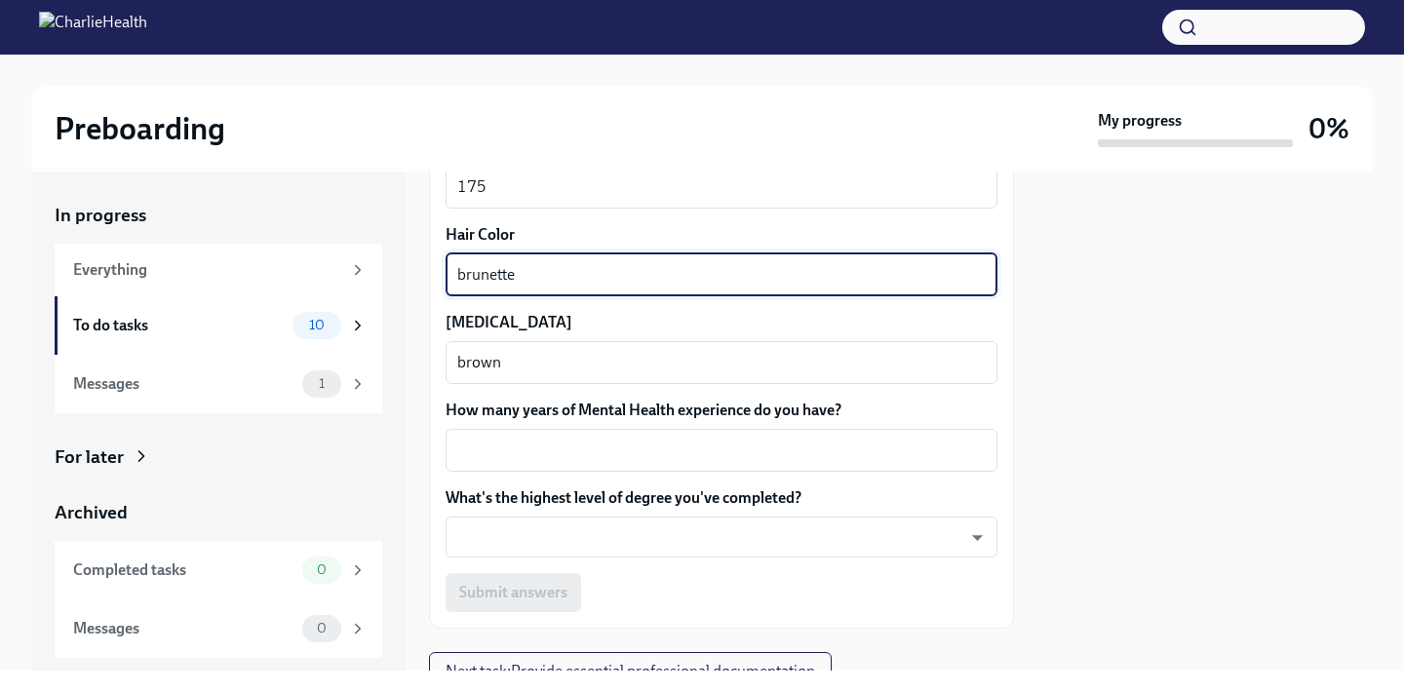
click at [573, 287] on div "brunette x ​" at bounding box center [722, 274] width 552 height 43
click at [523, 276] on textarea "brunette" at bounding box center [721, 274] width 528 height 23
type textarea "brown"
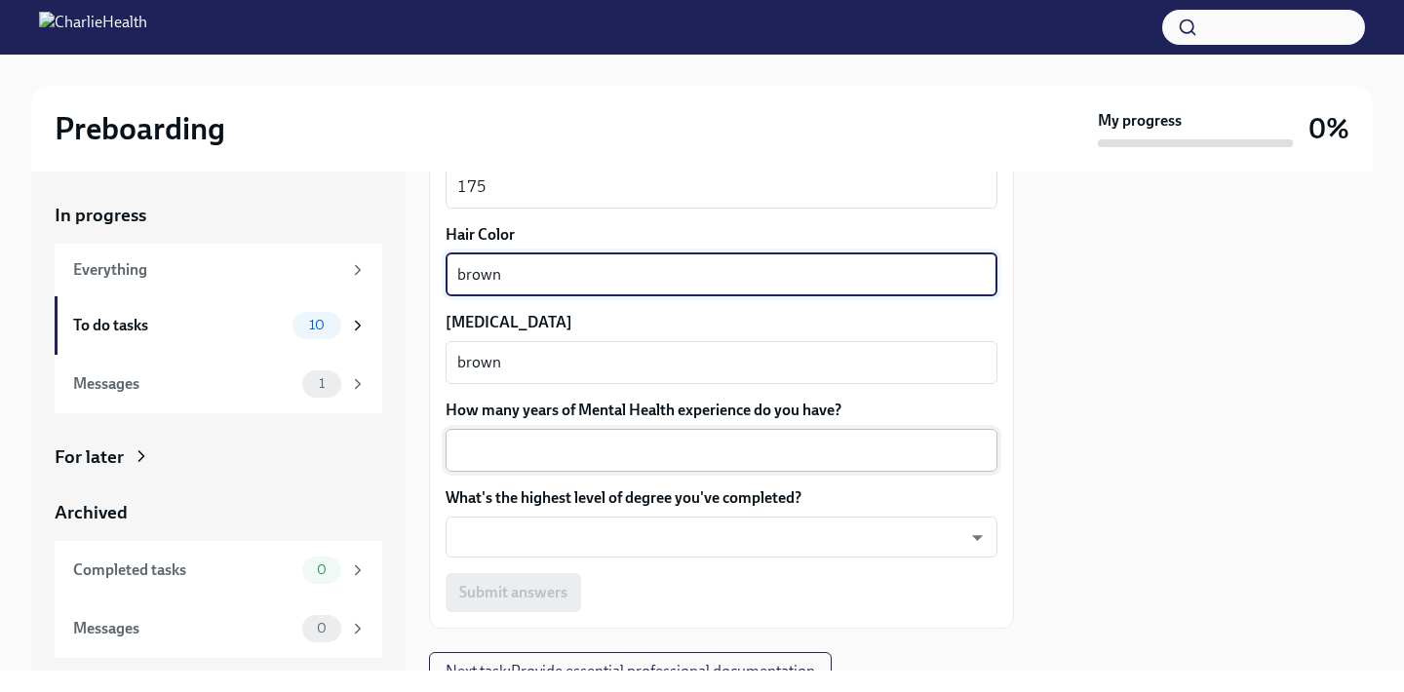
click at [529, 449] on textarea "How many years of Mental Health experience do you have?" at bounding box center [721, 450] width 528 height 23
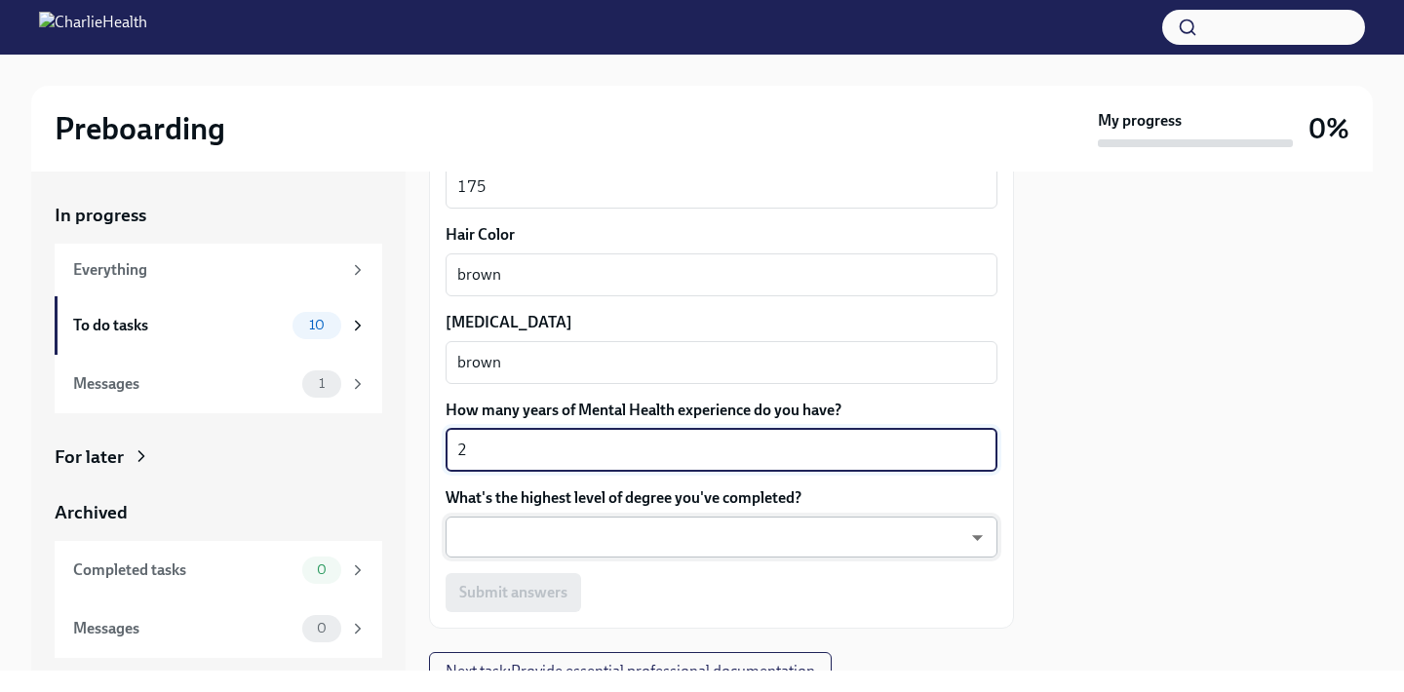
type textarea "2"
click at [652, 534] on body "Preboarding My progress 0% In progress Everything To do tasks 10 Messages 1 For…" at bounding box center [702, 346] width 1404 height 692
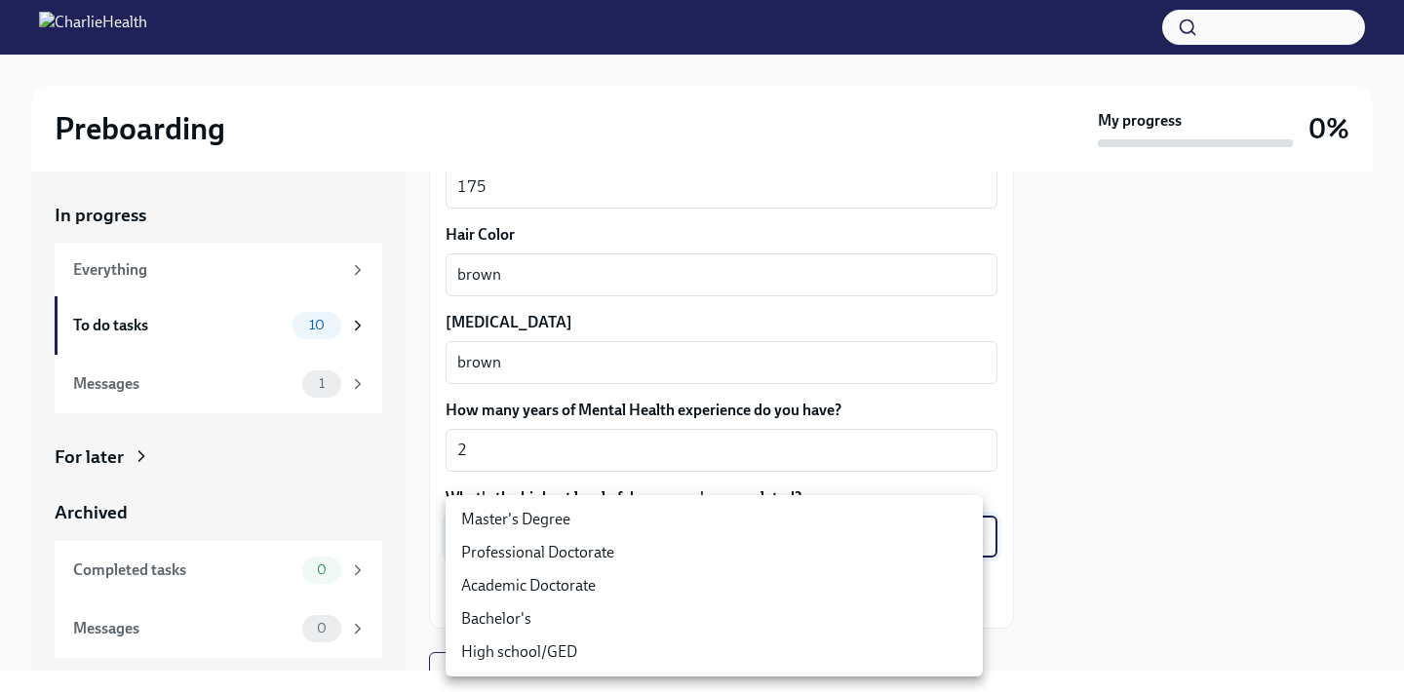
click at [629, 515] on li "Master's Degree" at bounding box center [714, 519] width 537 height 33
type input "2vBr-ghkD"
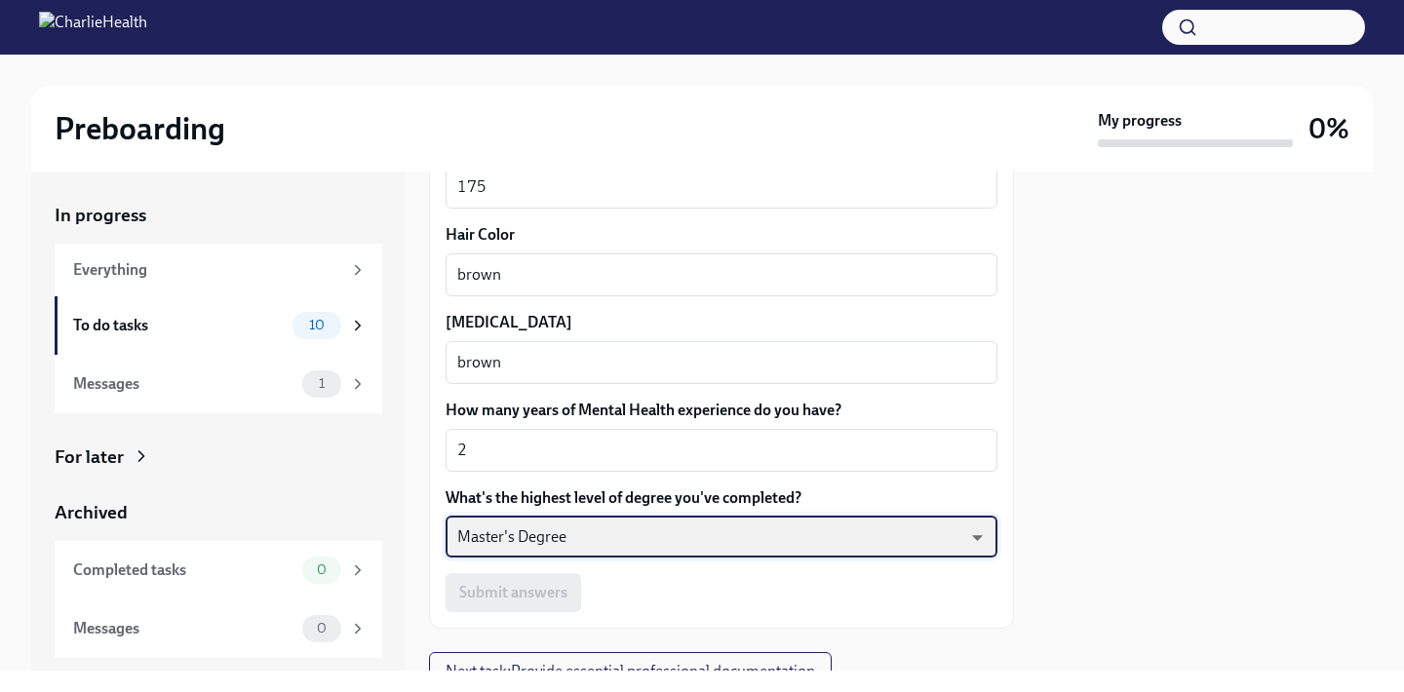
scroll to position [1962, 0]
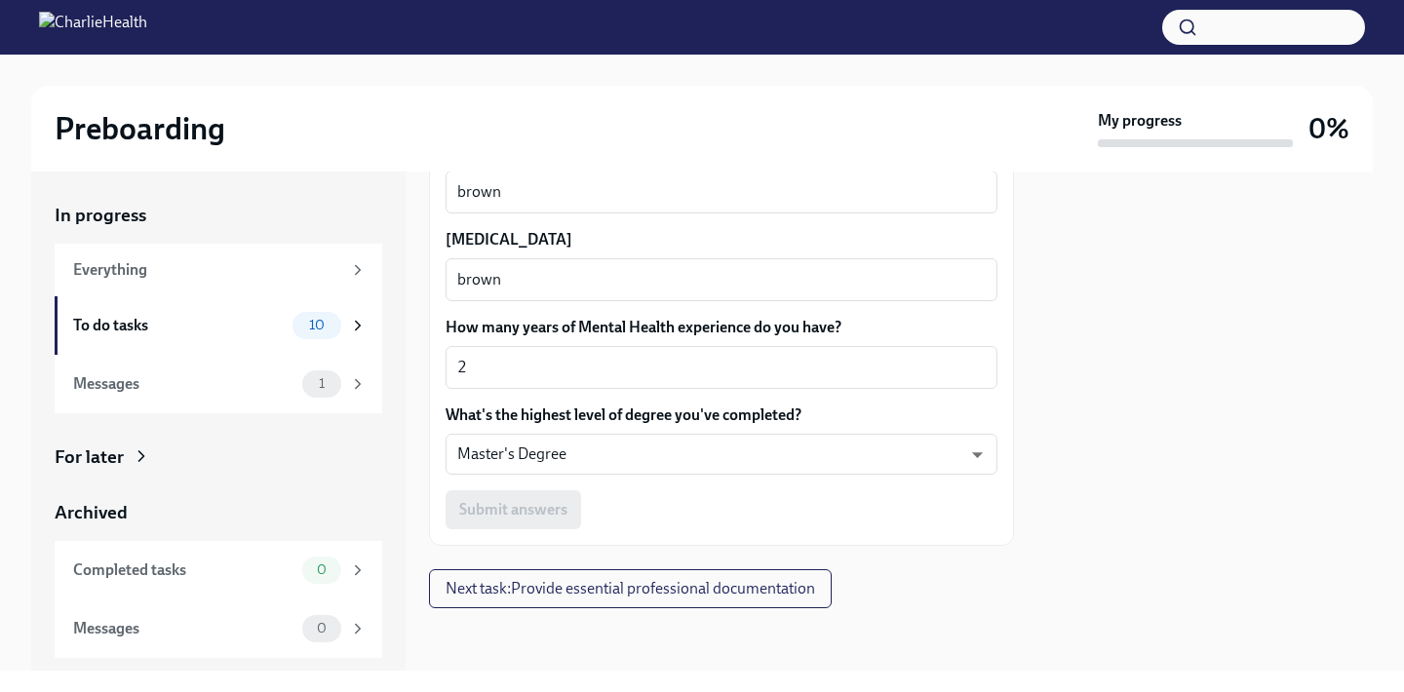
click at [677, 512] on div "Submit answers" at bounding box center [722, 509] width 552 height 39
click at [503, 507] on div "Submit answers" at bounding box center [722, 509] width 552 height 39
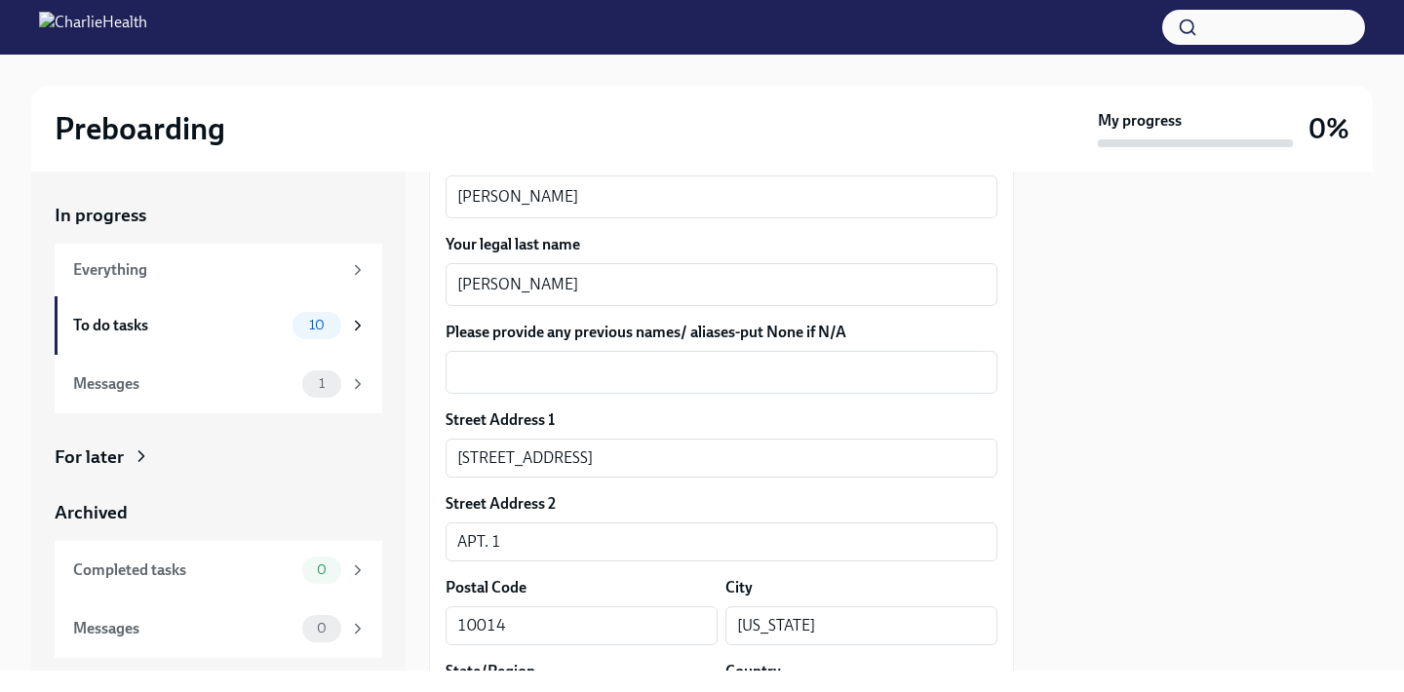
scroll to position [381, 0]
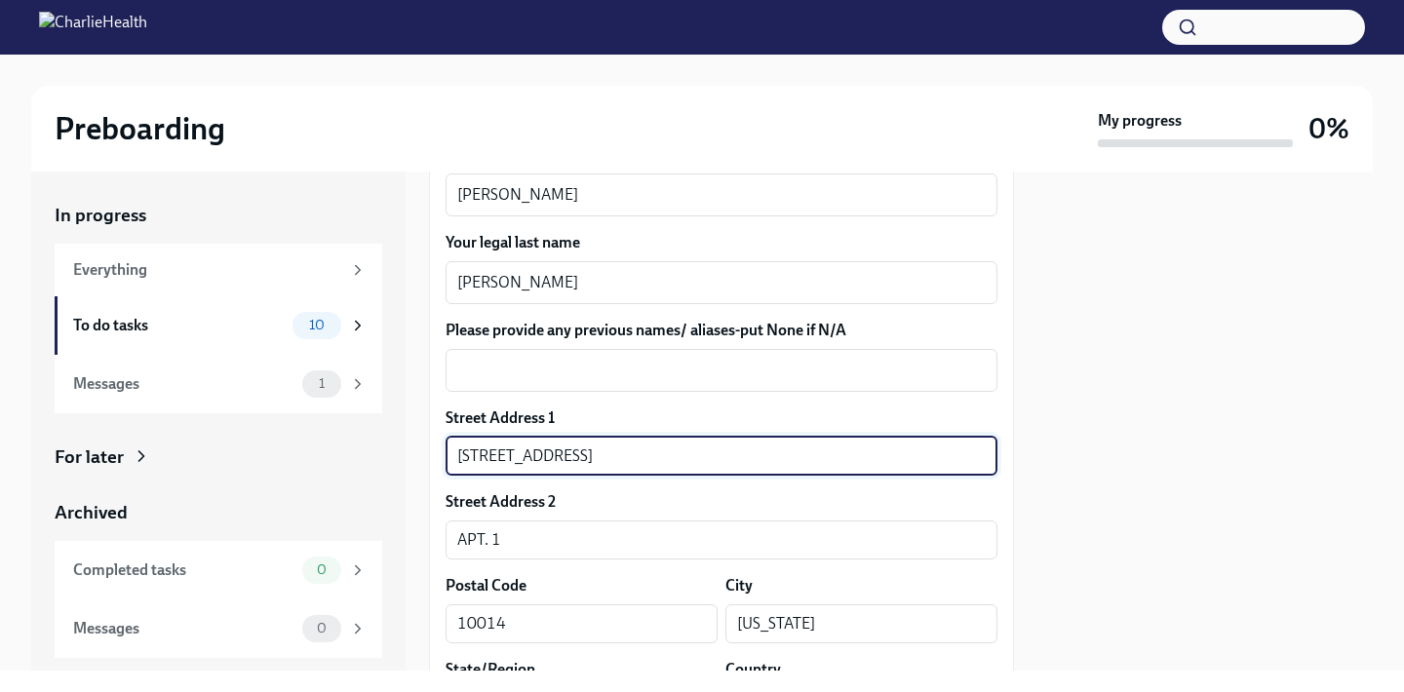
click at [683, 465] on input "[STREET_ADDRESS]" at bounding box center [722, 456] width 552 height 39
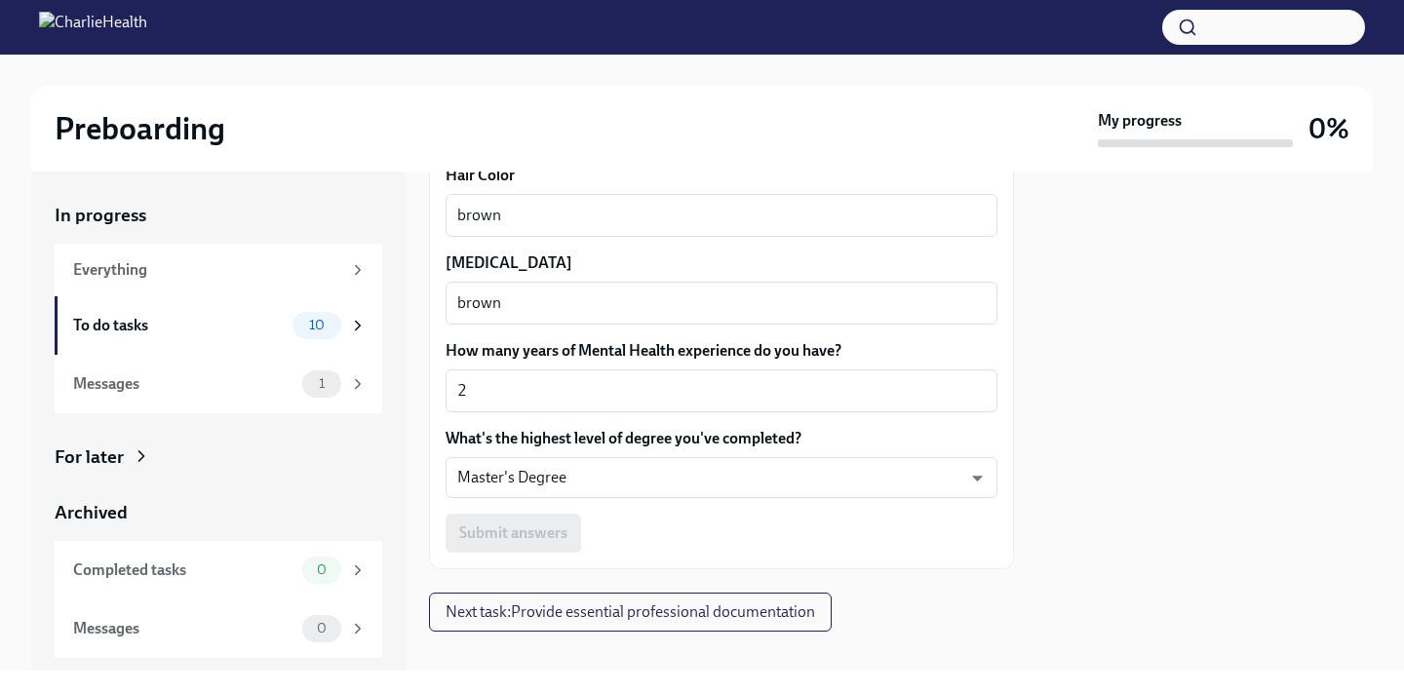
scroll to position [1962, 0]
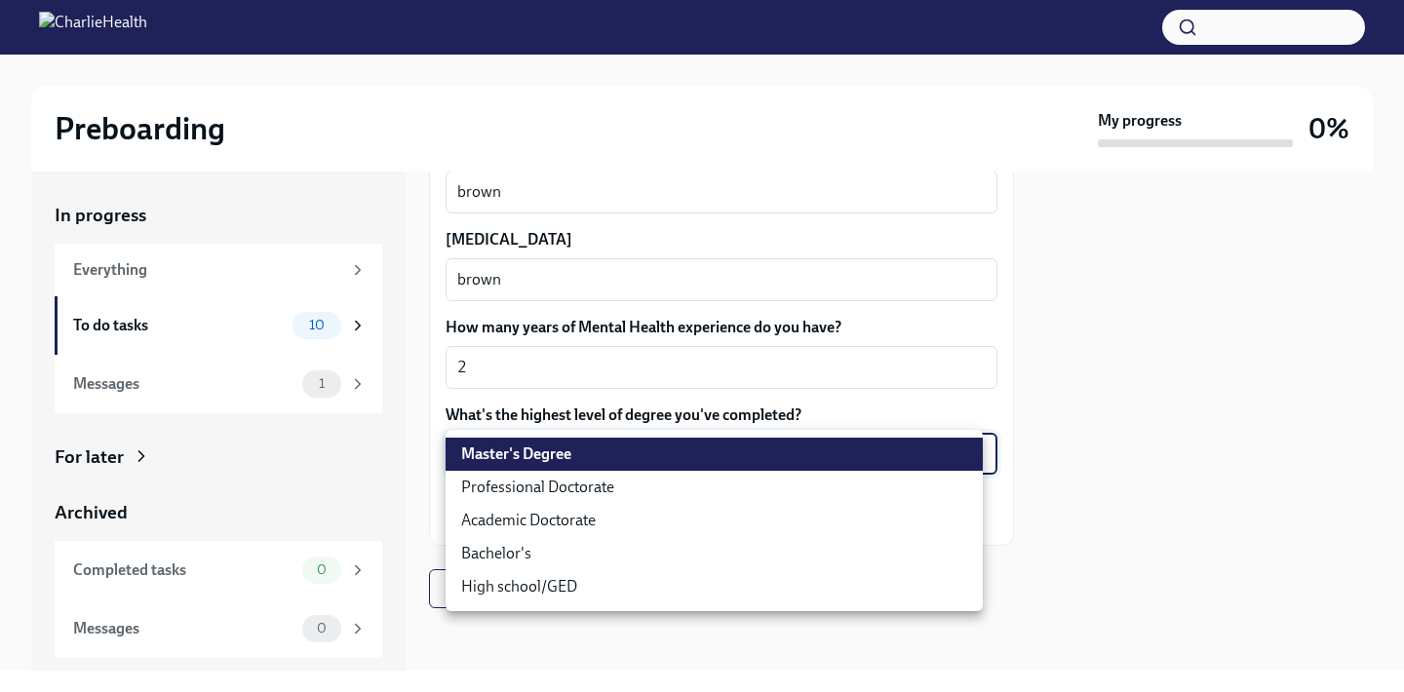
click at [681, 457] on body "Preboarding My progress 0% In progress Everything To do tasks 10 Messages 1 For…" at bounding box center [702, 346] width 1404 height 692
click at [681, 457] on li "Master's Degree" at bounding box center [714, 454] width 537 height 33
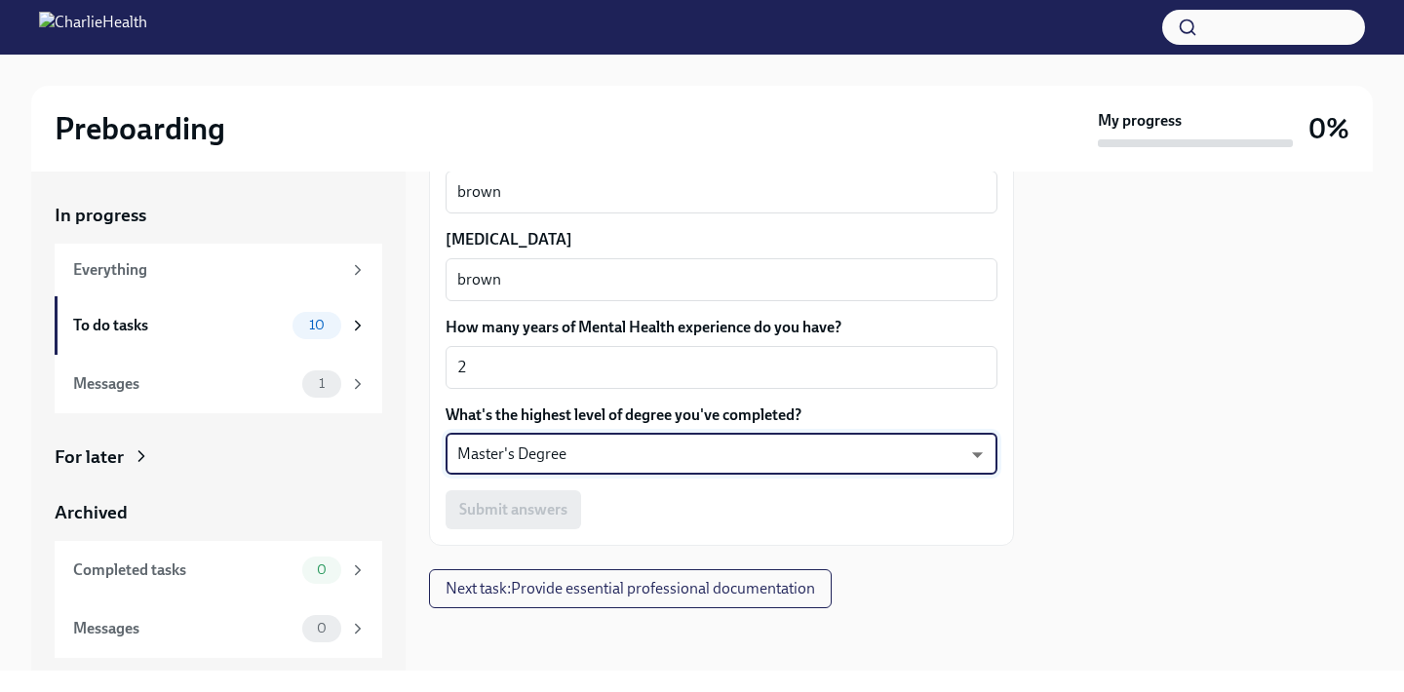
click at [538, 511] on div "Submit answers" at bounding box center [722, 509] width 552 height 39
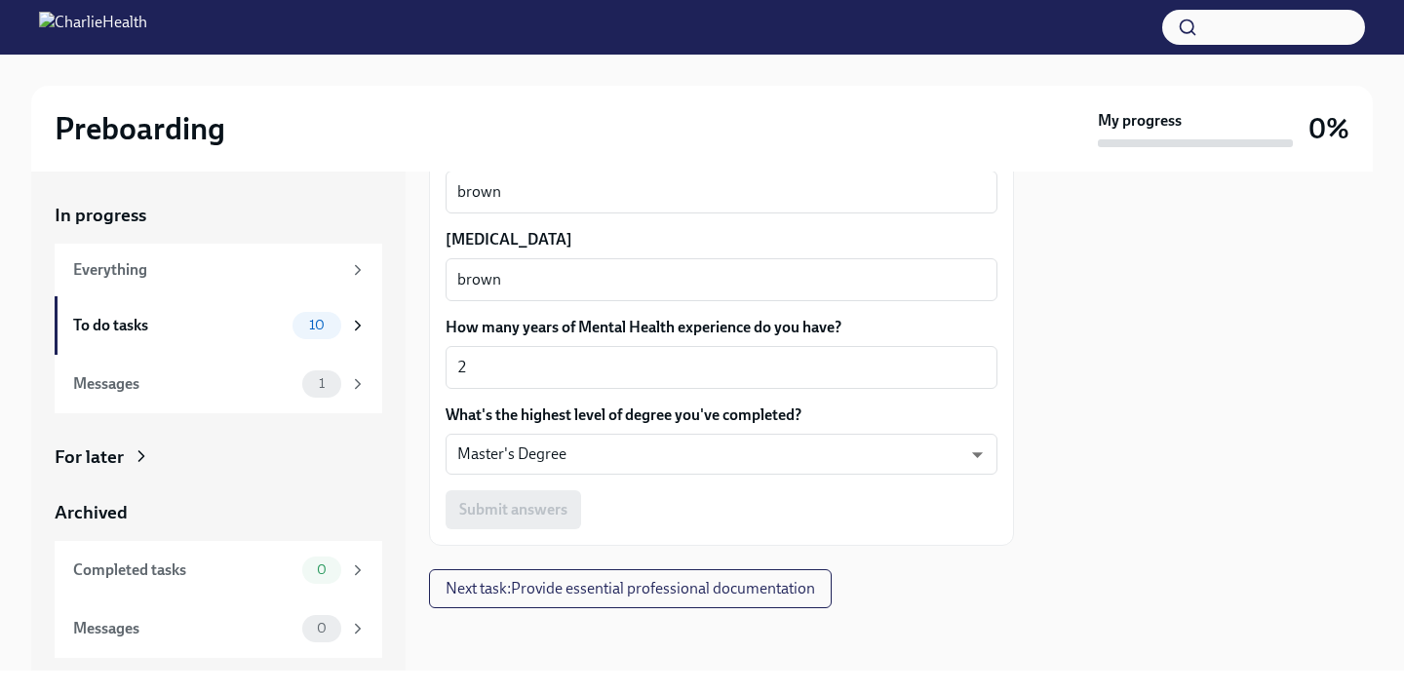
click at [538, 511] on div "Submit answers" at bounding box center [722, 509] width 552 height 39
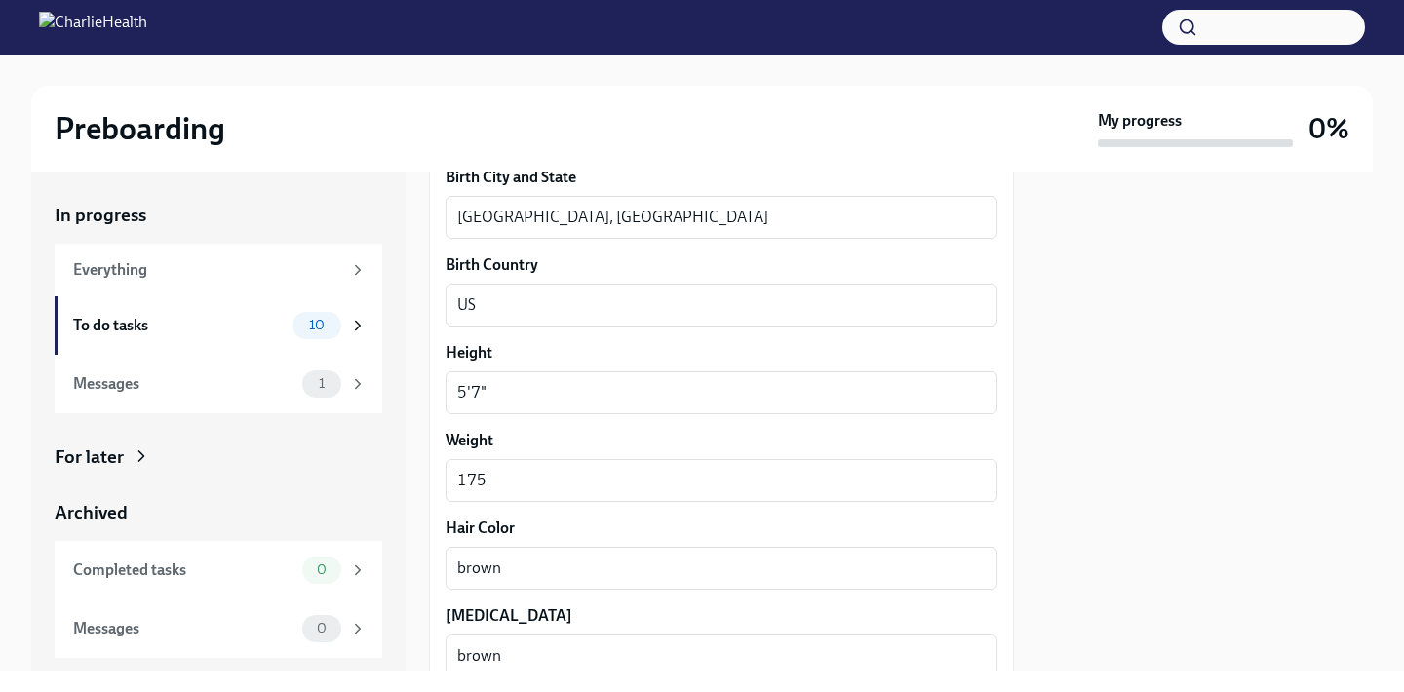
scroll to position [1584, 0]
click at [682, 223] on textarea "[GEOGRAPHIC_DATA], [GEOGRAPHIC_DATA]" at bounding box center [721, 218] width 528 height 23
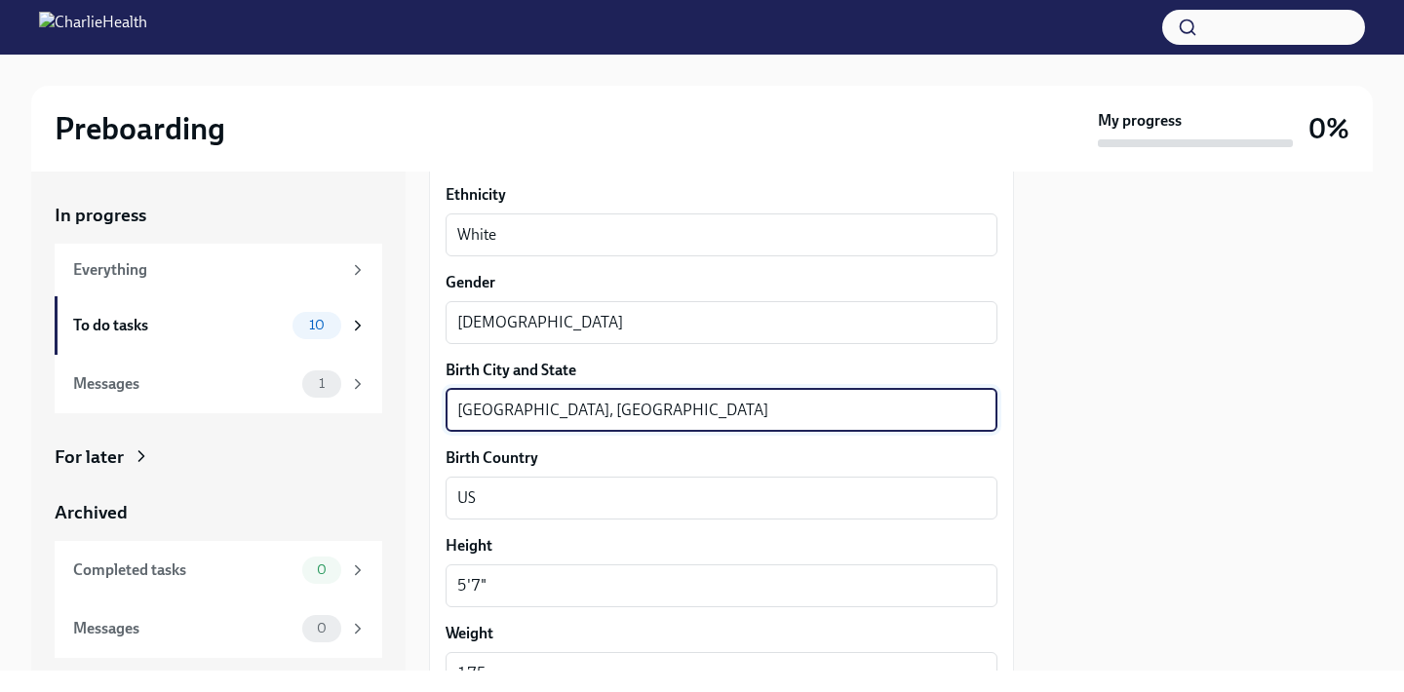
scroll to position [1391, 0]
type textarea "[GEOGRAPHIC_DATA], [US_STATE]"
click at [1097, 483] on div at bounding box center [1204, 421] width 335 height 499
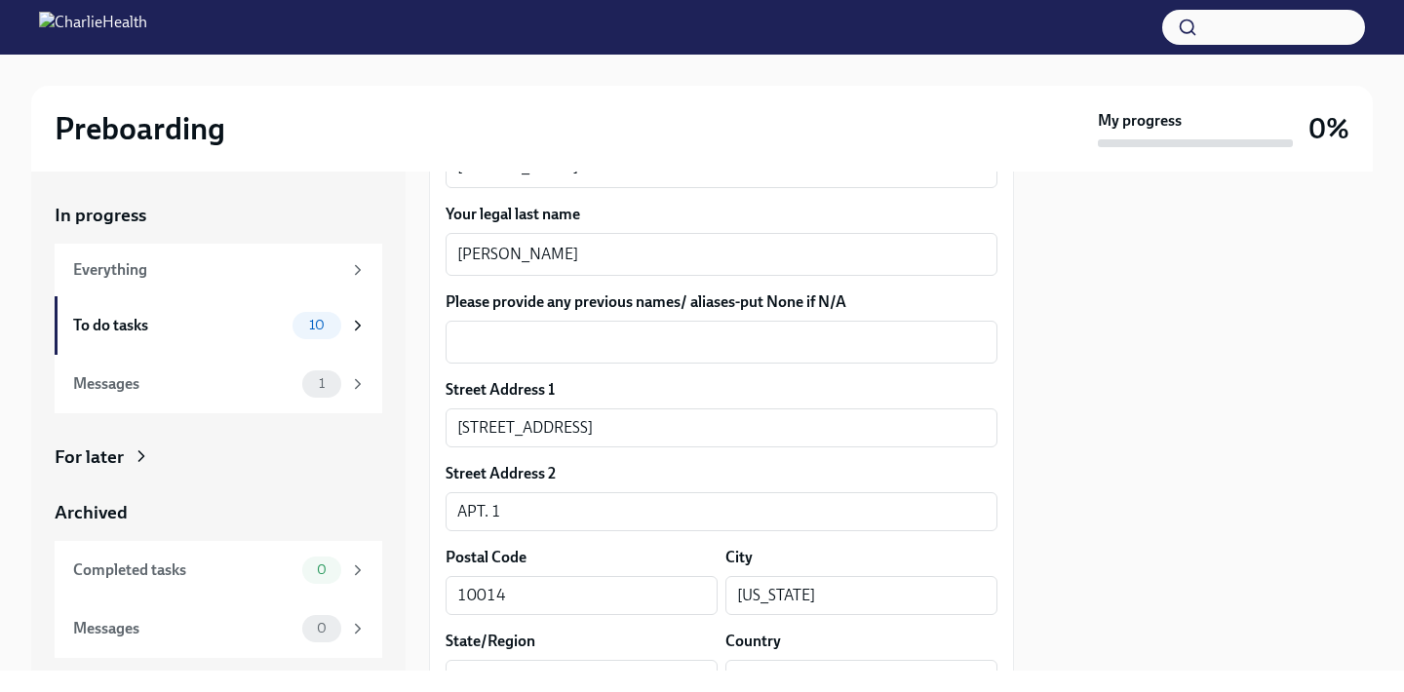
scroll to position [405, 0]
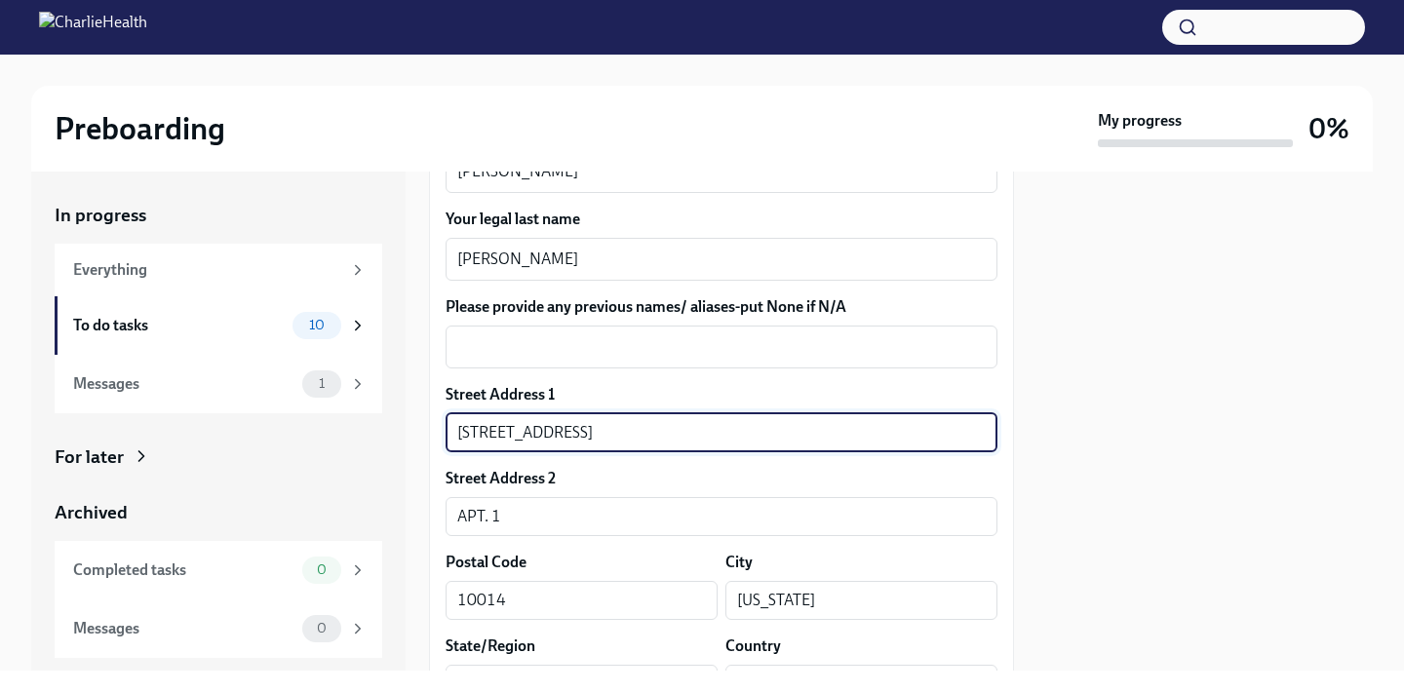
drag, startPoint x: 655, startPoint y: 435, endPoint x: 274, endPoint y: 433, distance: 381.2
click at [274, 433] on div "In progress Everything To do tasks 10 Messages 1 For later Archived Completed t…" at bounding box center [702, 421] width 1342 height 499
type input "[STREET_ADDRESS]"
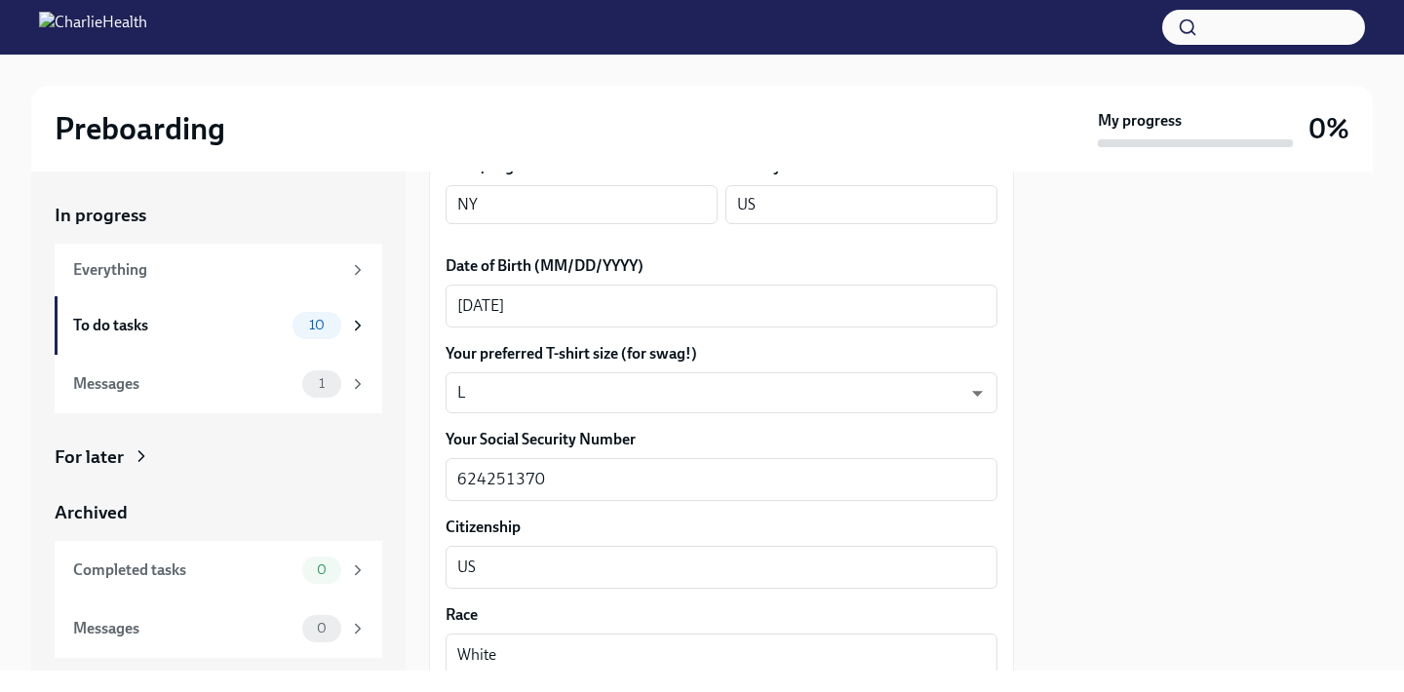
scroll to position [671, 0]
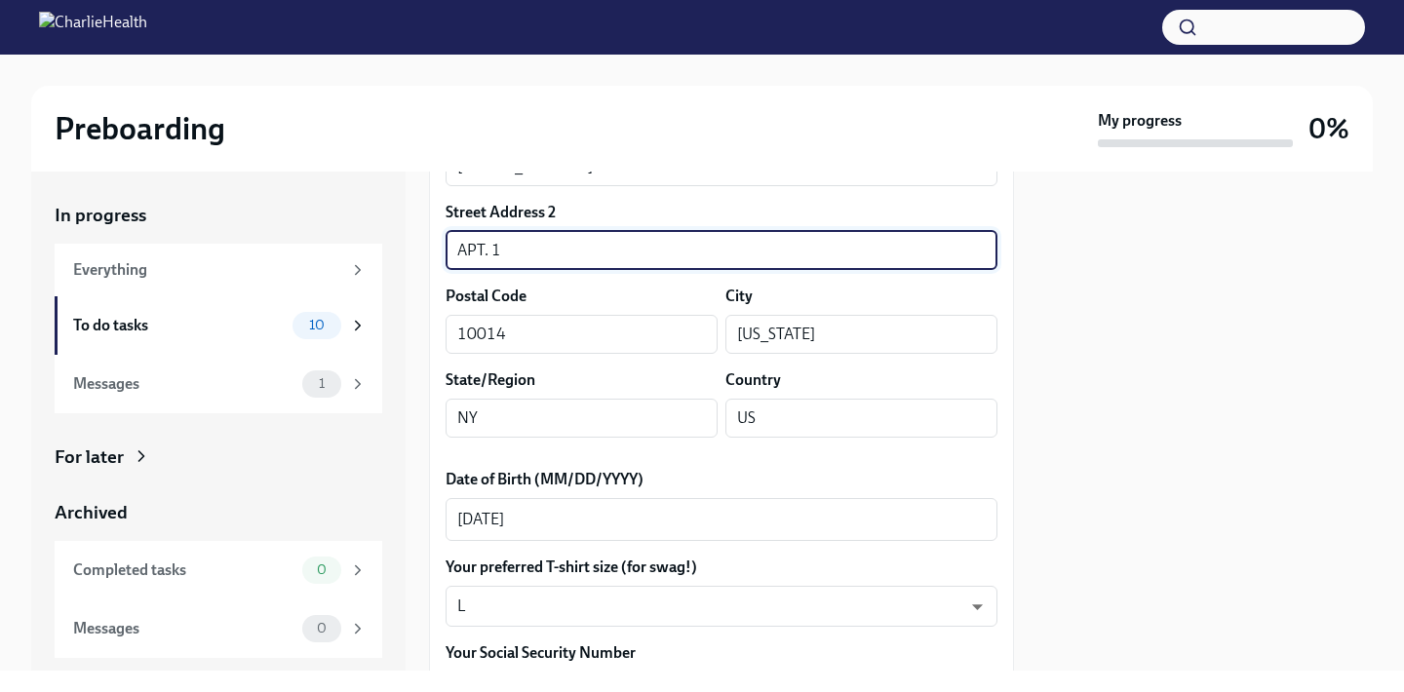
drag, startPoint x: 566, startPoint y: 262, endPoint x: 420, endPoint y: 255, distance: 146.4
click at [420, 255] on div "In progress Everything To do tasks 10 Messages 1 For later Archived Completed t…" at bounding box center [702, 421] width 1342 height 499
type input "APT. 1"
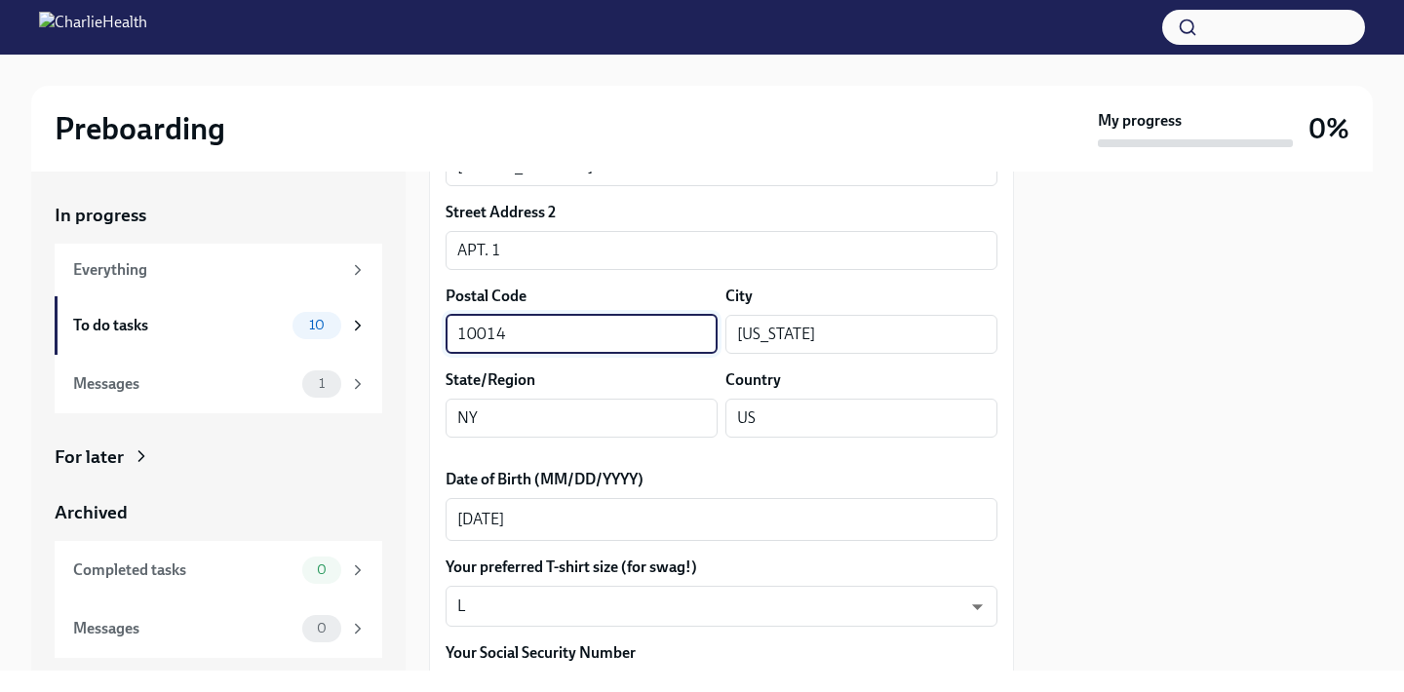
click at [521, 339] on input "10014" at bounding box center [582, 334] width 272 height 39
drag, startPoint x: 521, startPoint y: 339, endPoint x: 355, endPoint y: 336, distance: 165.8
click at [355, 336] on div "In progress Everything To do tasks 10 Messages 1 For later Archived Completed t…" at bounding box center [702, 421] width 1342 height 499
type input "10014"
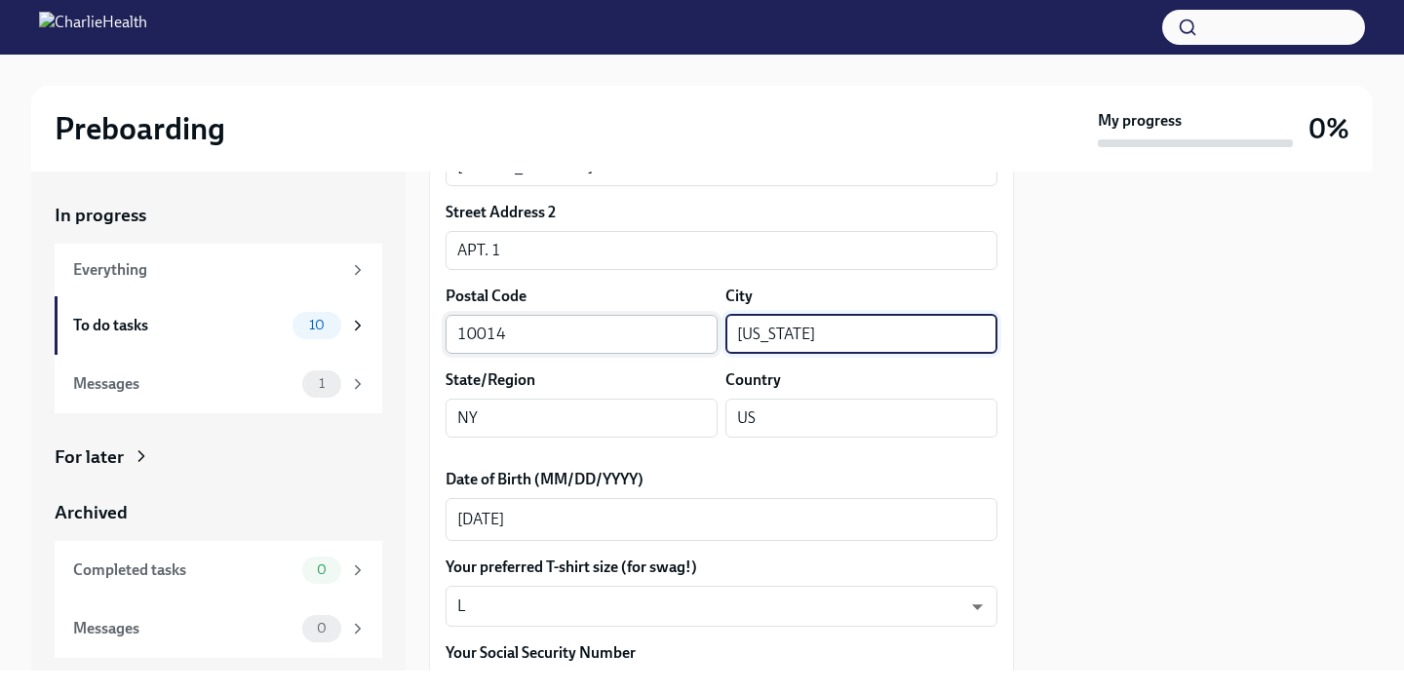
drag, startPoint x: 906, startPoint y: 338, endPoint x: 682, endPoint y: 324, distance: 224.7
click at [682, 324] on div "Postal Code 10014 ​ City [US_STATE] ​" at bounding box center [722, 320] width 552 height 68
type input "[US_STATE]"
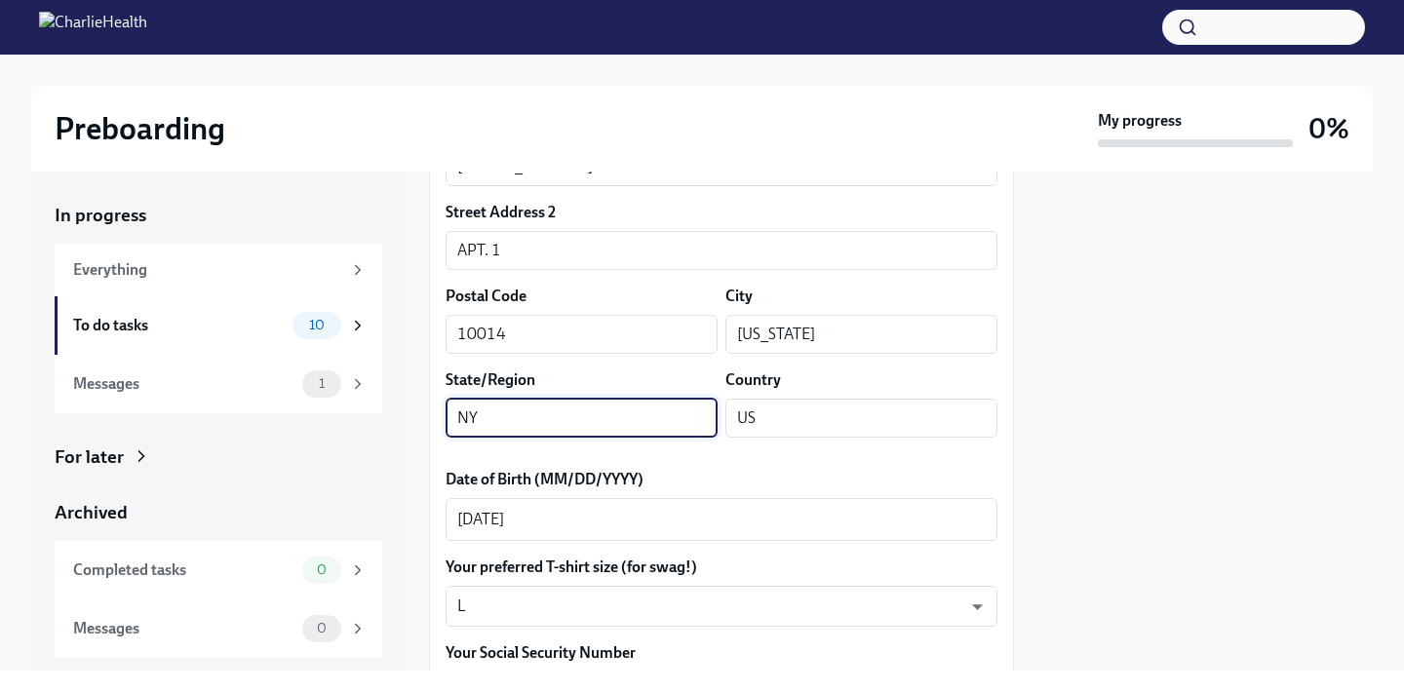
drag, startPoint x: 643, startPoint y: 406, endPoint x: 562, endPoint y: 407, distance: 80.9
click at [562, 407] on input "NY" at bounding box center [582, 418] width 272 height 39
type input "NY"
click at [906, 415] on input "US" at bounding box center [861, 418] width 272 height 39
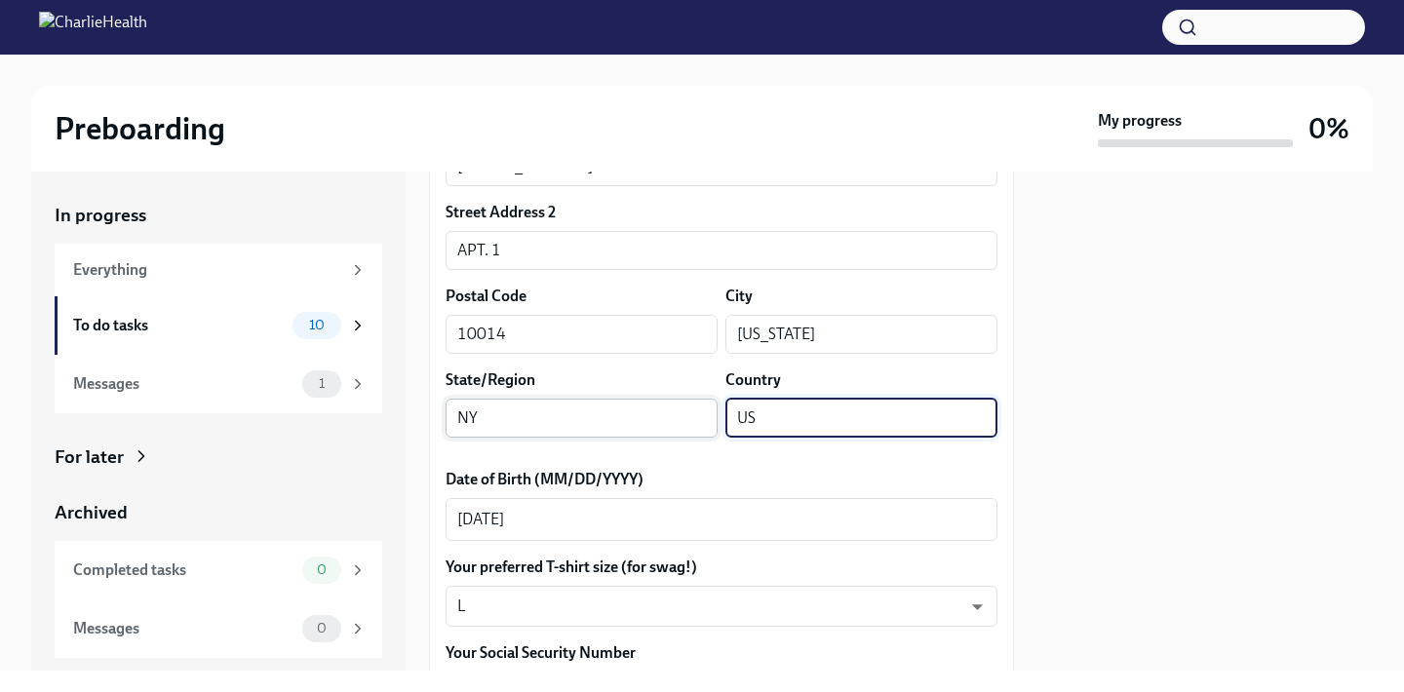
drag, startPoint x: 906, startPoint y: 415, endPoint x: 707, endPoint y: 407, distance: 199.1
click at [707, 407] on div "State/Region [GEOGRAPHIC_DATA] ​ Country US ​" at bounding box center [722, 404] width 552 height 68
type input "US"
click at [1216, 383] on div at bounding box center [1204, 421] width 335 height 499
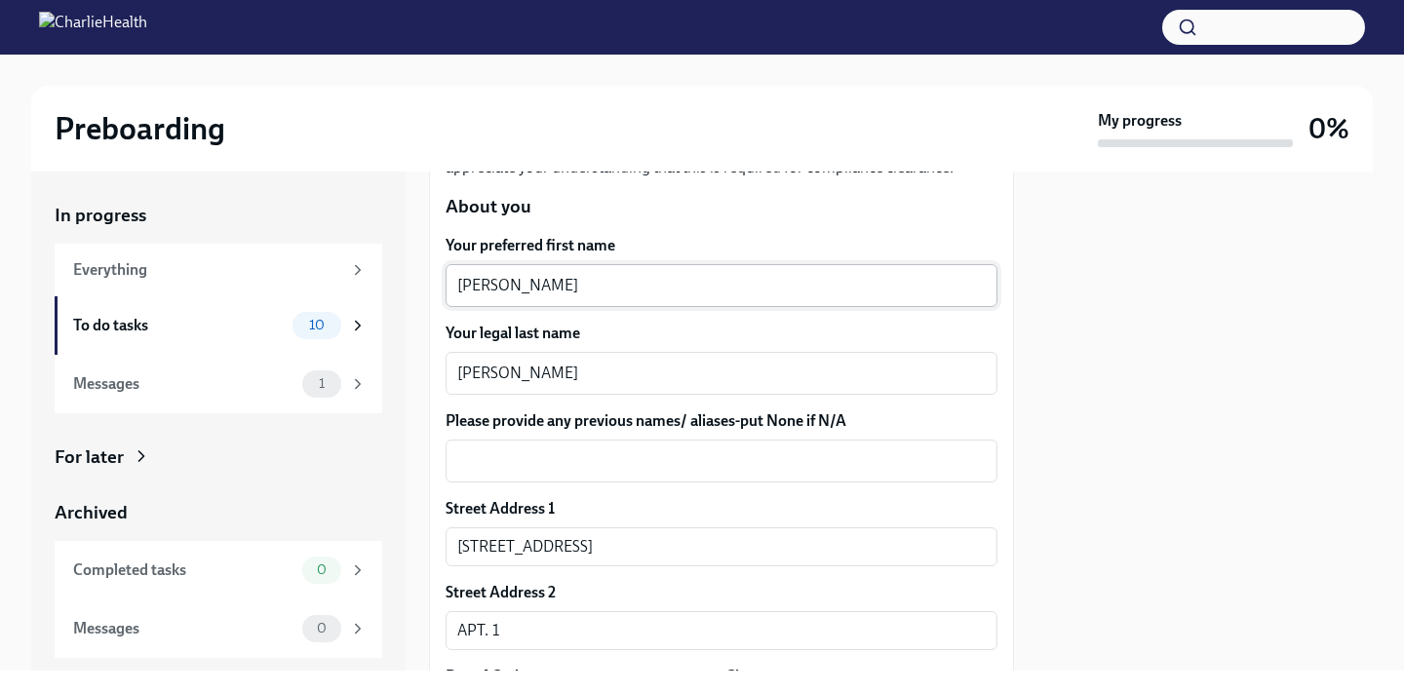
scroll to position [299, 0]
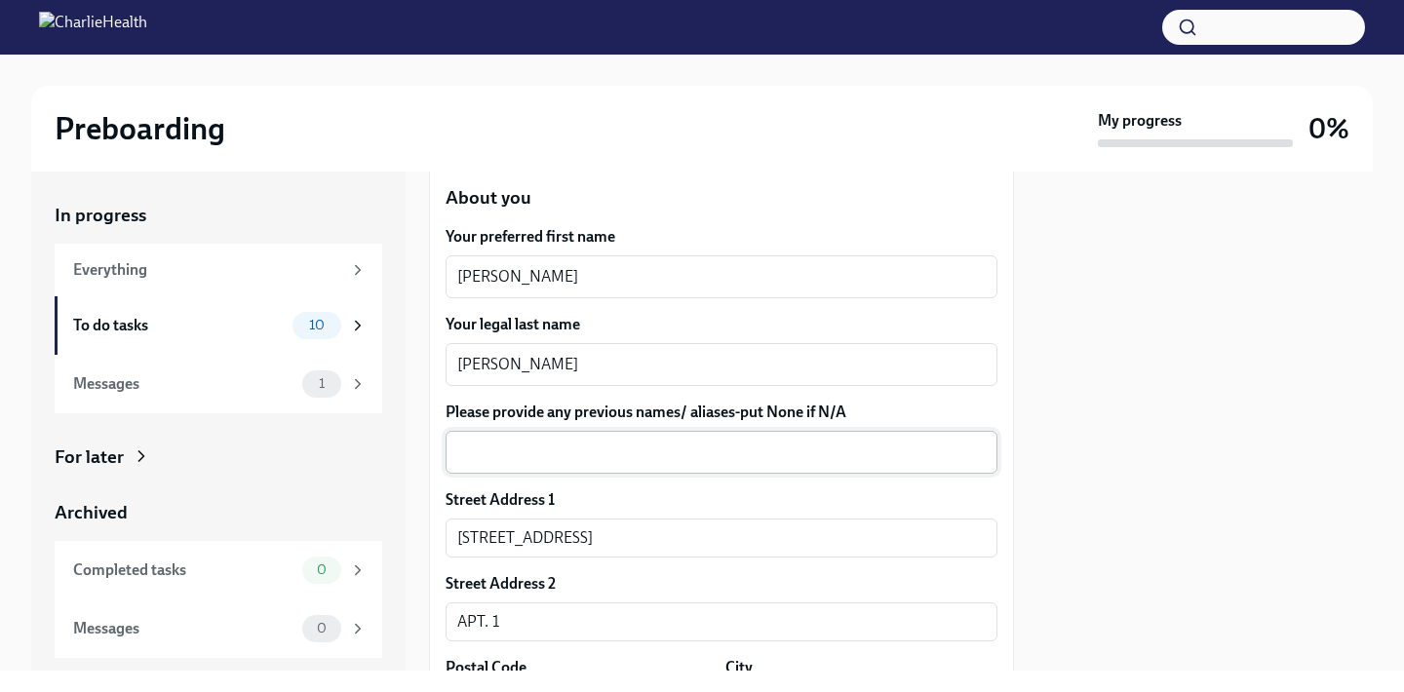
click at [530, 469] on div "x ​" at bounding box center [722, 452] width 552 height 43
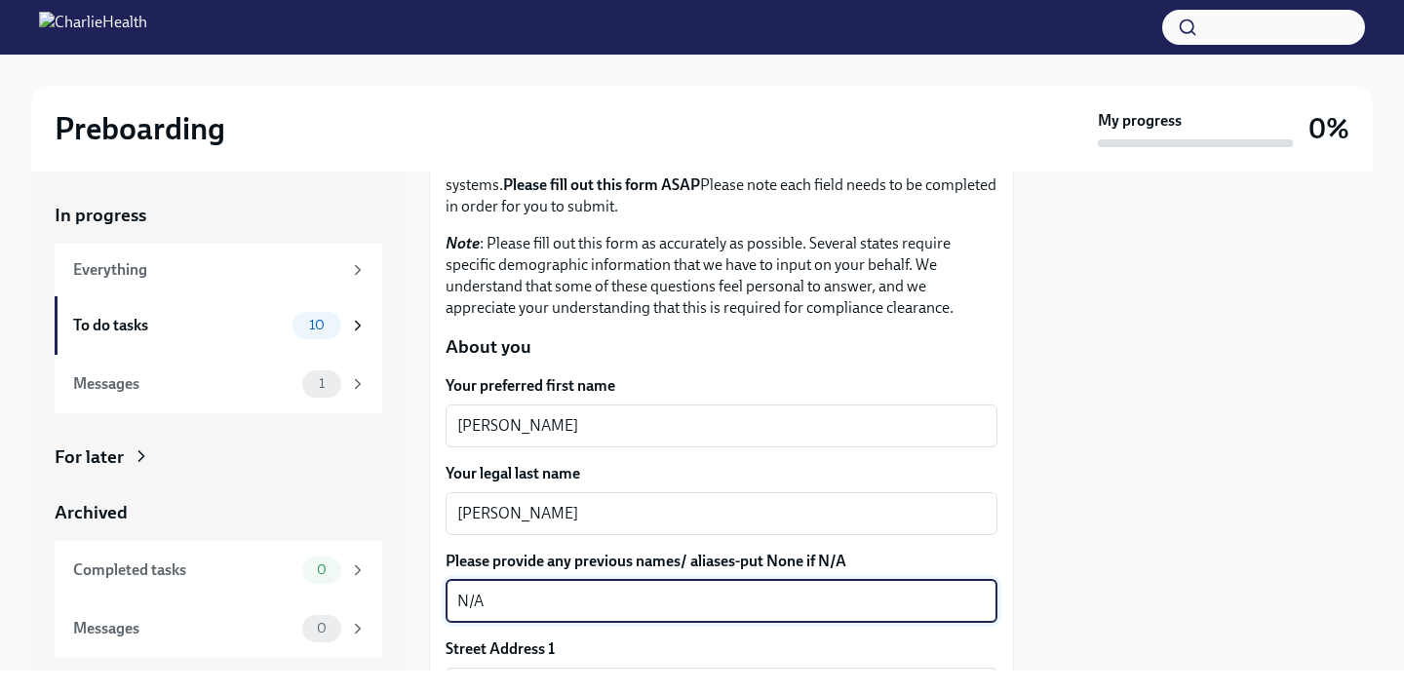
scroll to position [0, 0]
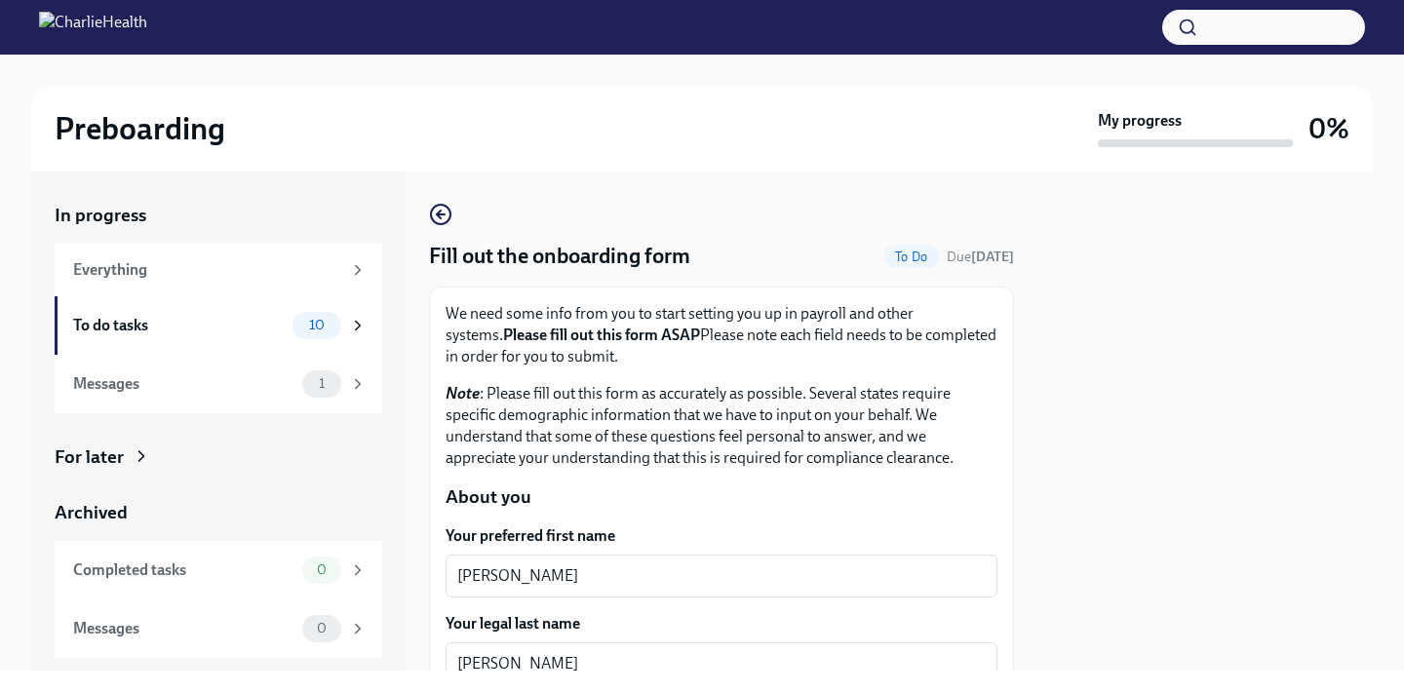
type textarea "N/A"
click at [1153, 406] on div at bounding box center [1204, 421] width 335 height 499
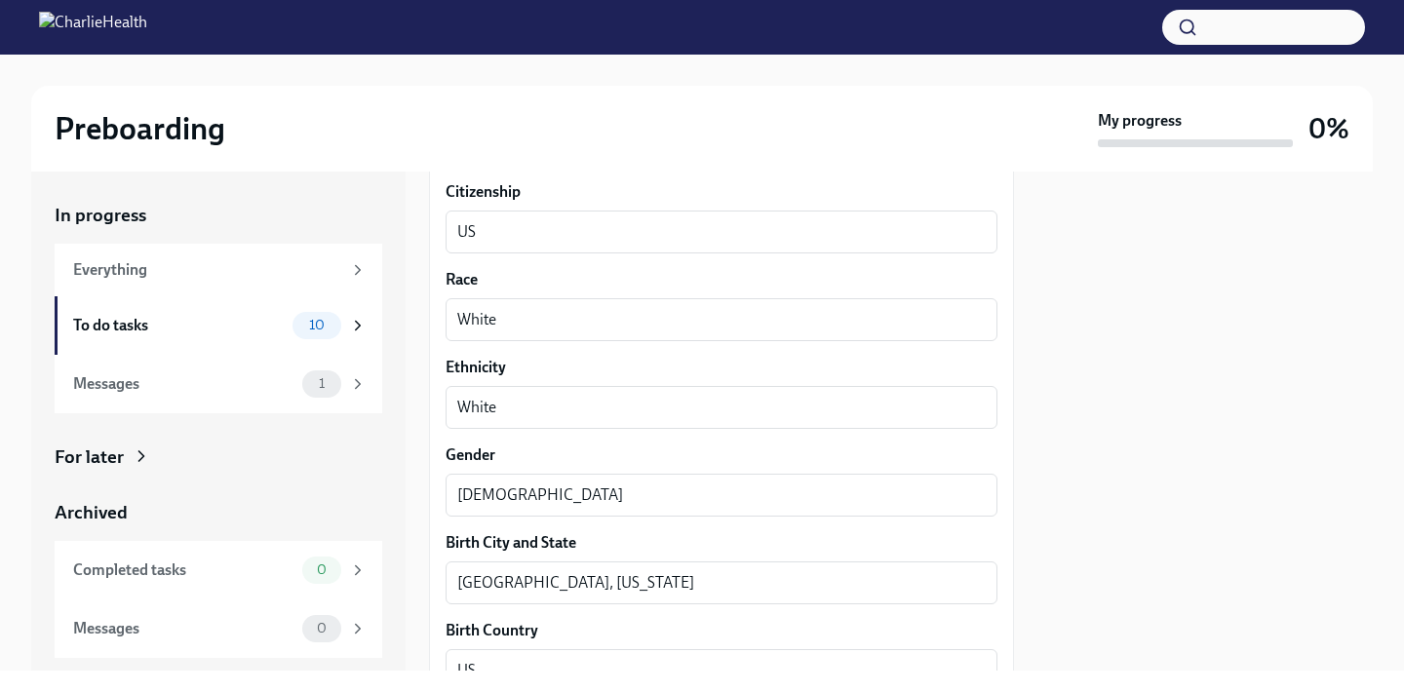
scroll to position [1962, 0]
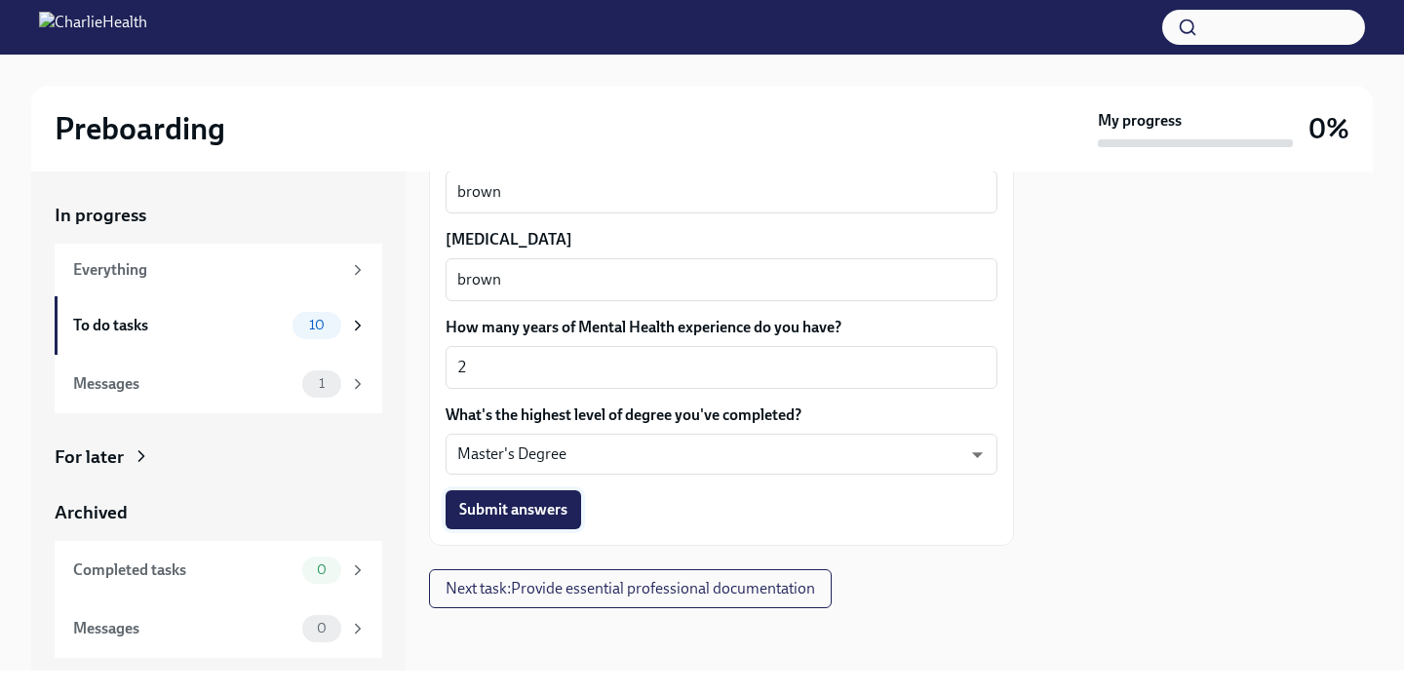
click at [562, 508] on span "Submit answers" at bounding box center [513, 509] width 108 height 19
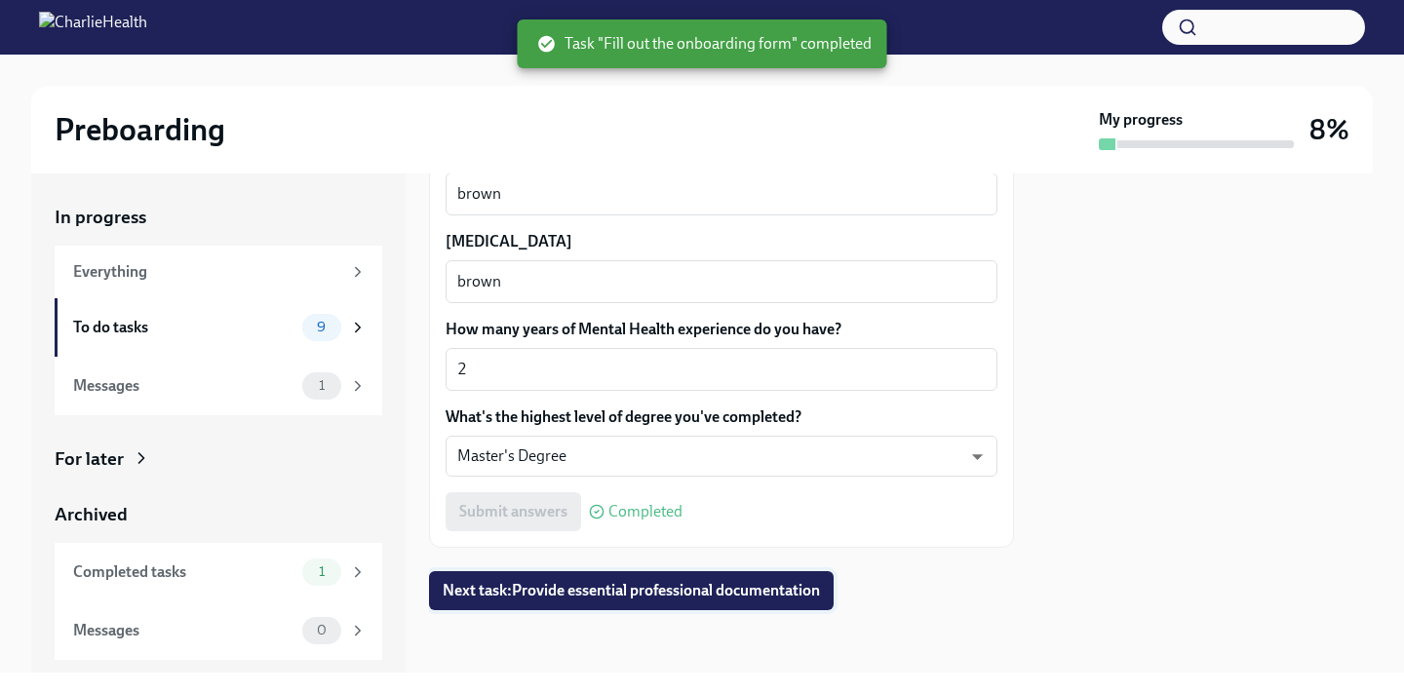
click at [664, 586] on span "Next task : Provide essential professional documentation" at bounding box center [631, 590] width 377 height 19
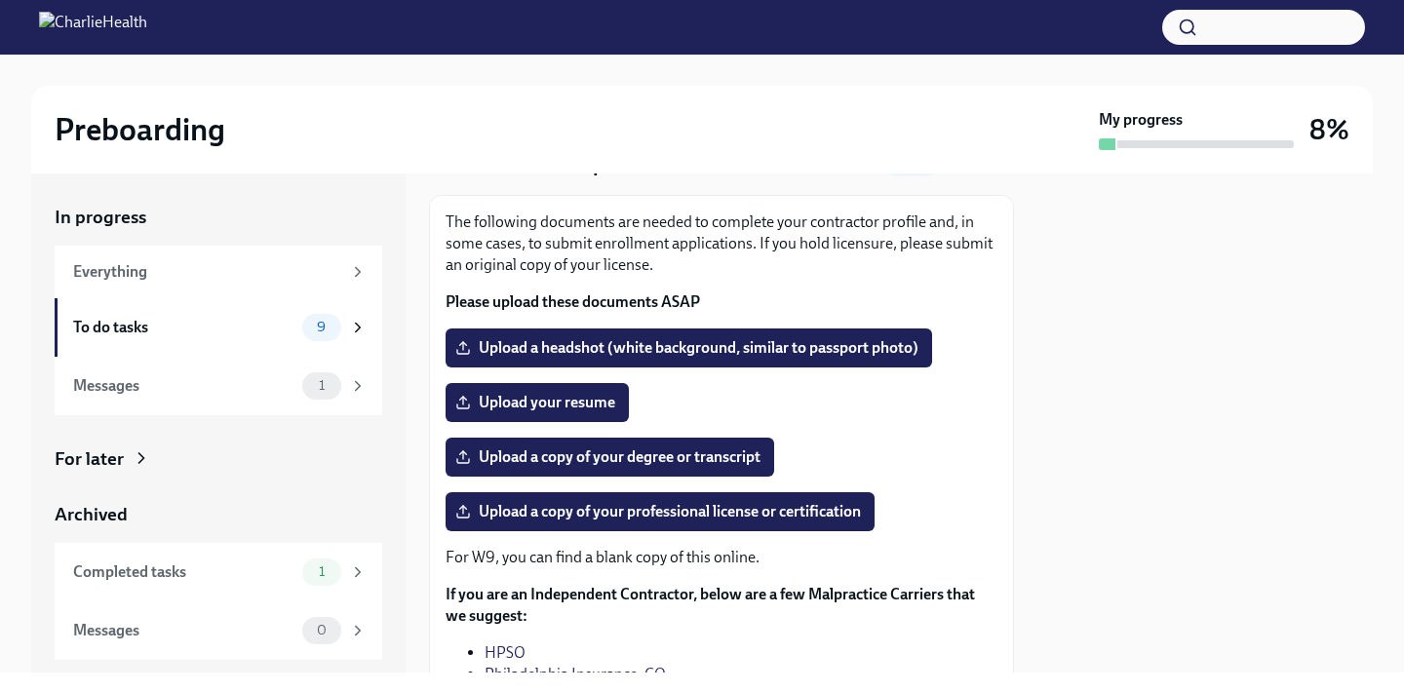
scroll to position [95, 0]
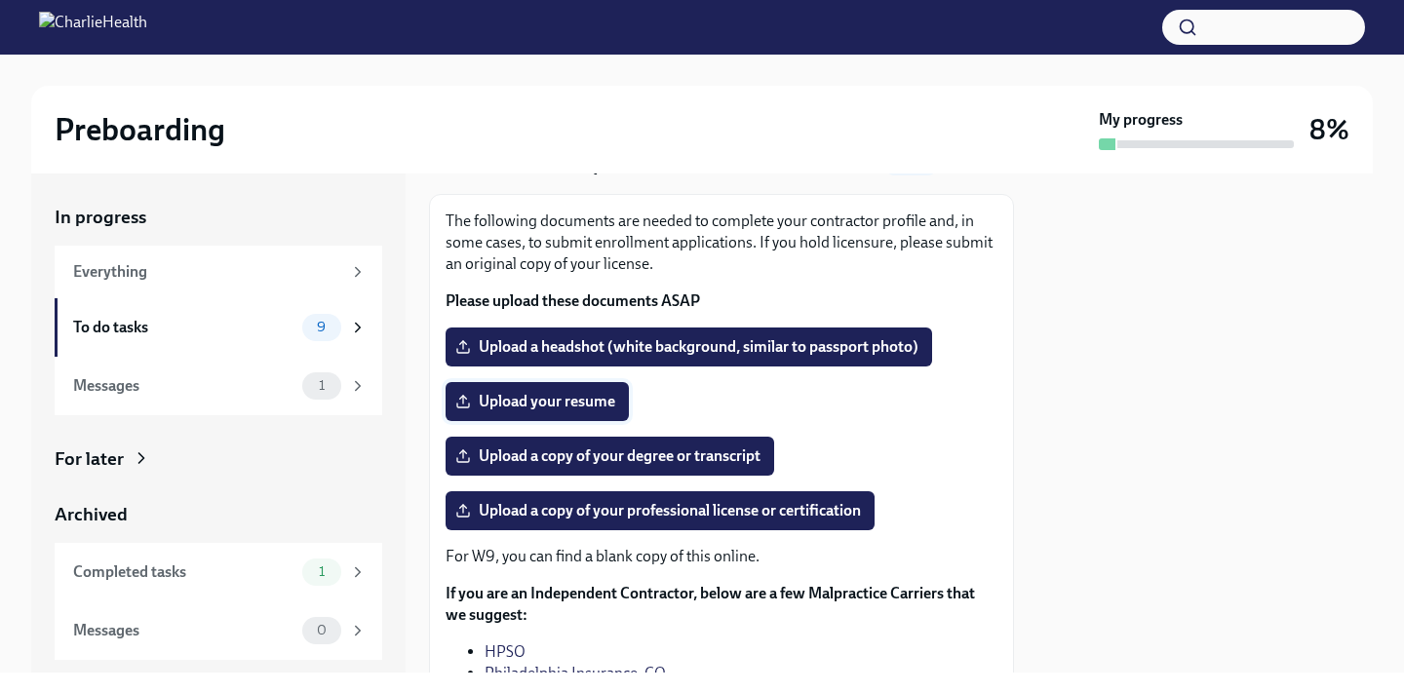
click at [598, 411] on span "Upload your resume" at bounding box center [537, 401] width 156 height 19
click at [0, 0] on input "Upload your resume" at bounding box center [0, 0] width 0 height 0
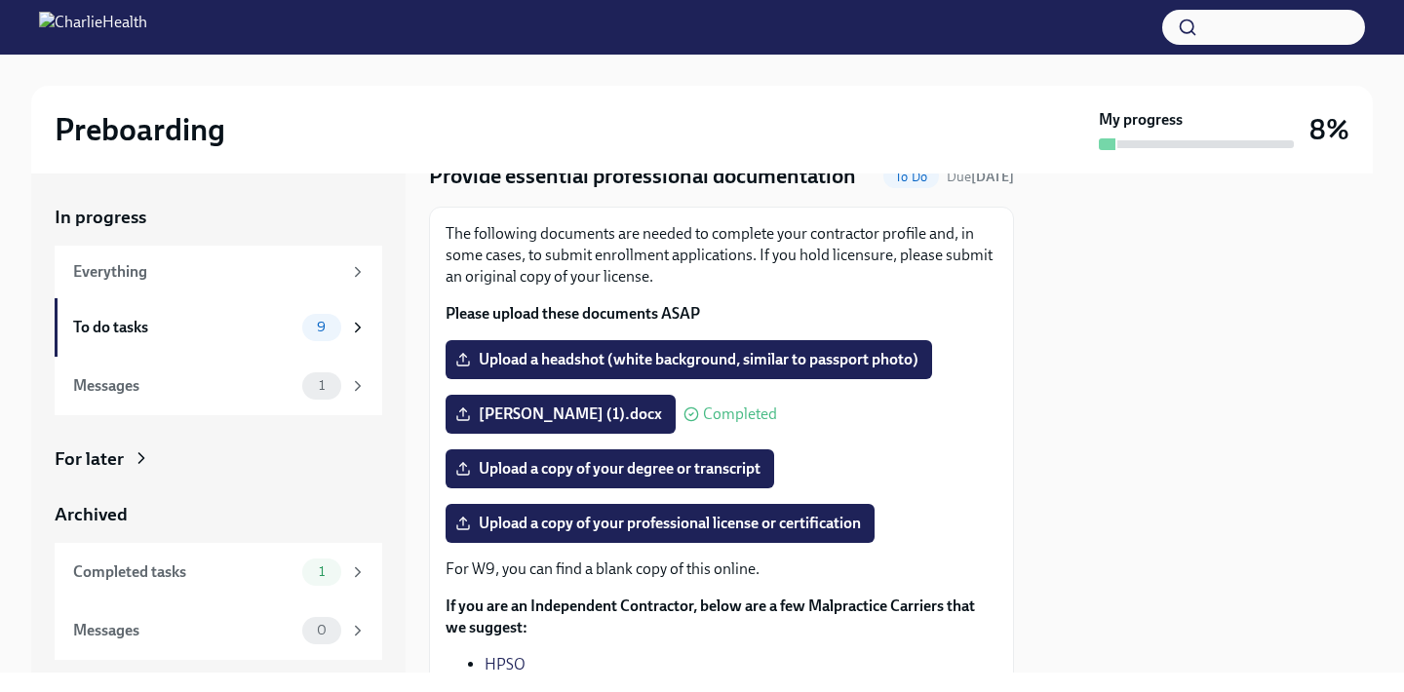
scroll to position [90, 0]
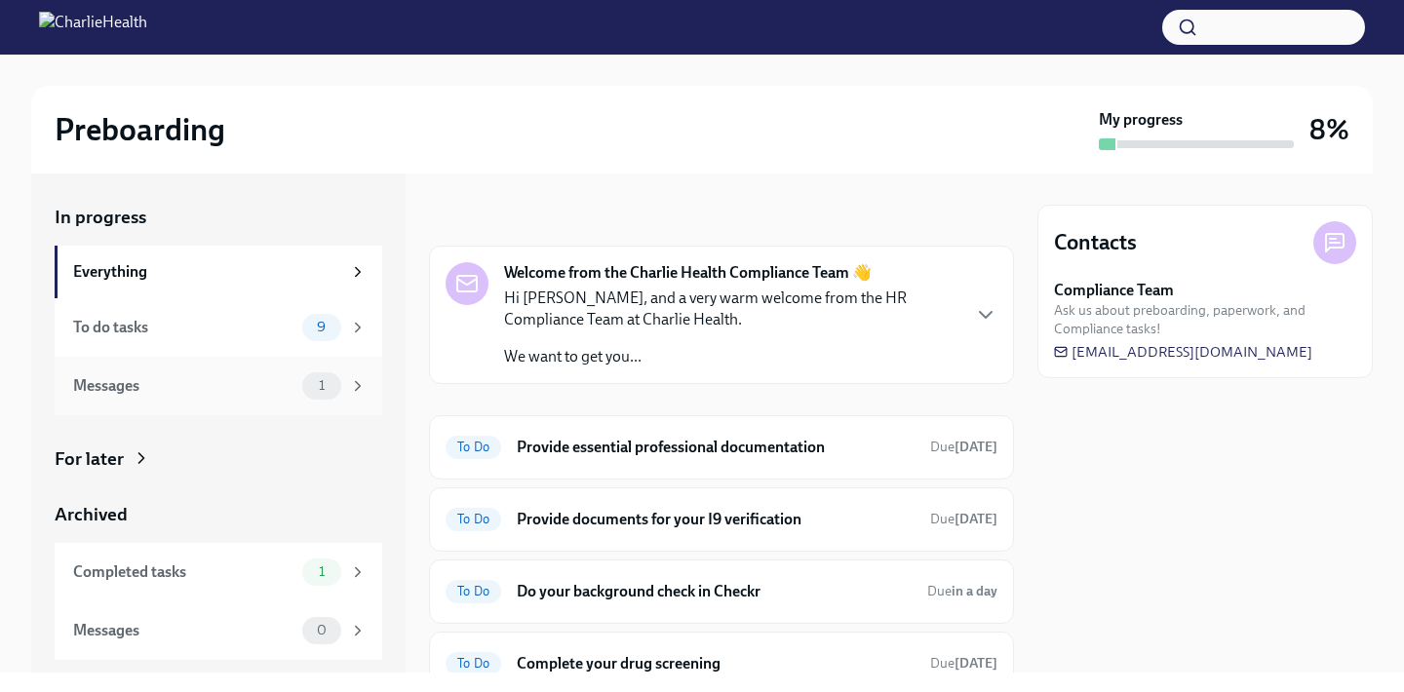
click at [249, 398] on div "Messages 1" at bounding box center [219, 385] width 293 height 27
